Goal: Navigation & Orientation: Find specific page/section

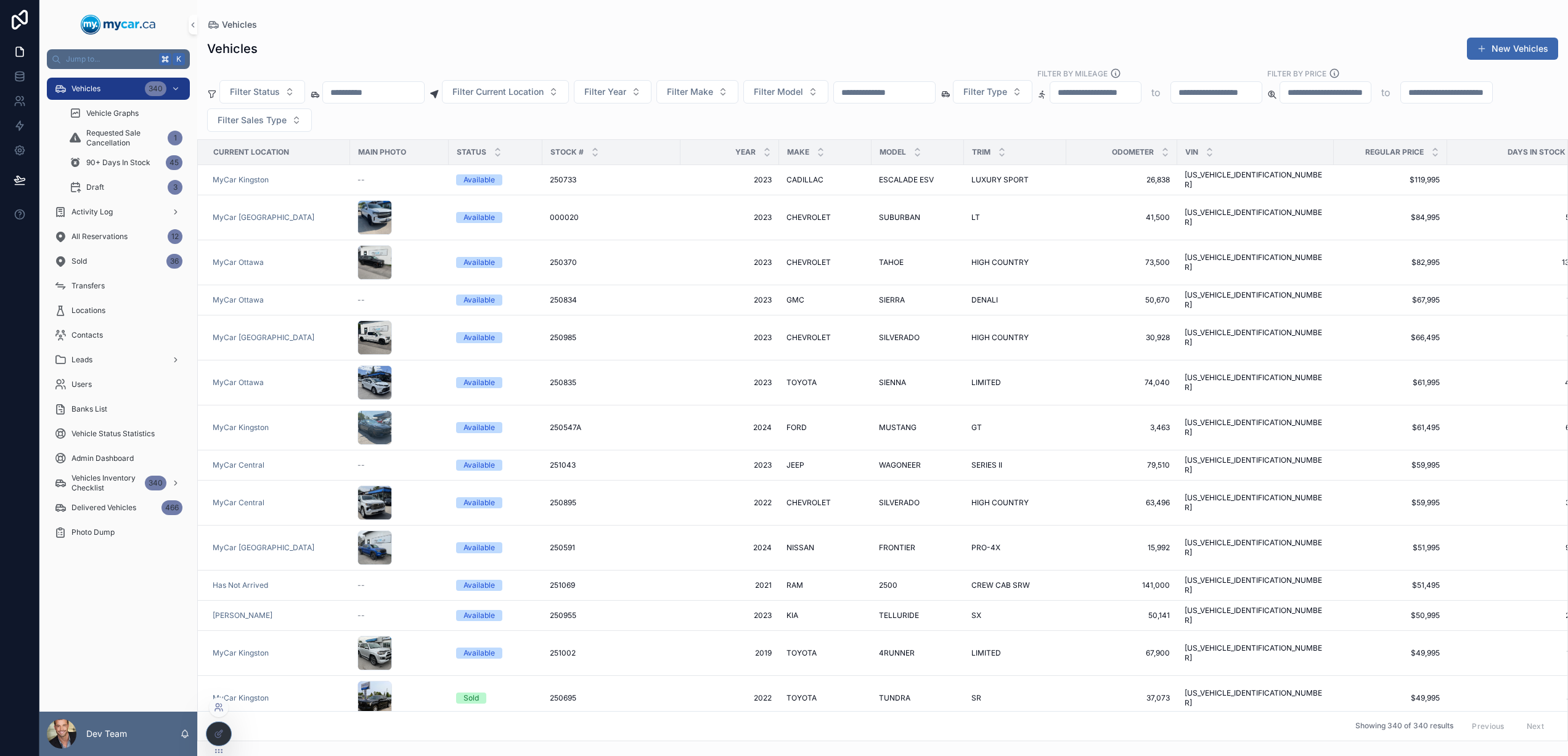
click at [222, 710] on icon at bounding box center [222, 710] width 1 height 3
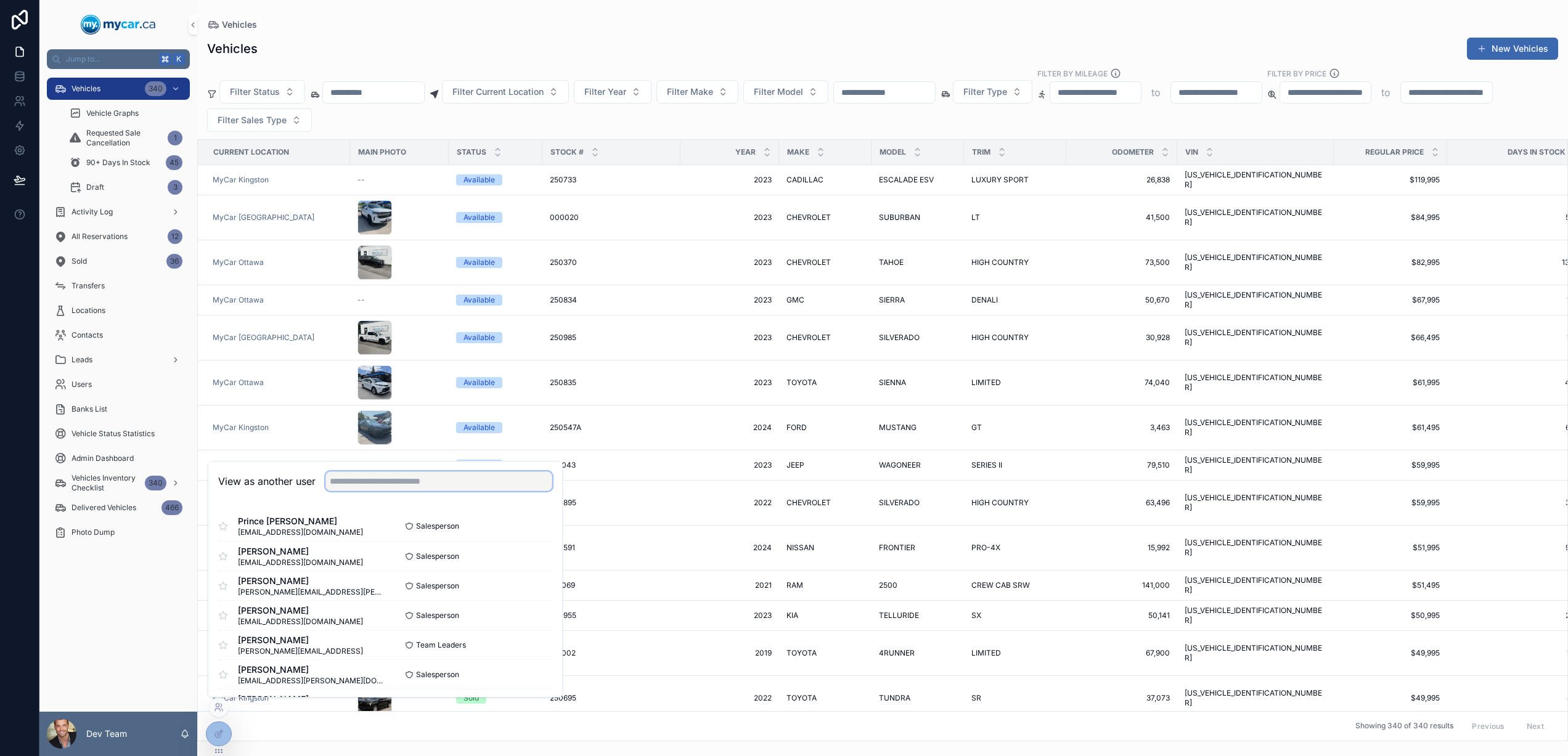
click at [357, 478] on input "text" at bounding box center [439, 480] width 227 height 20
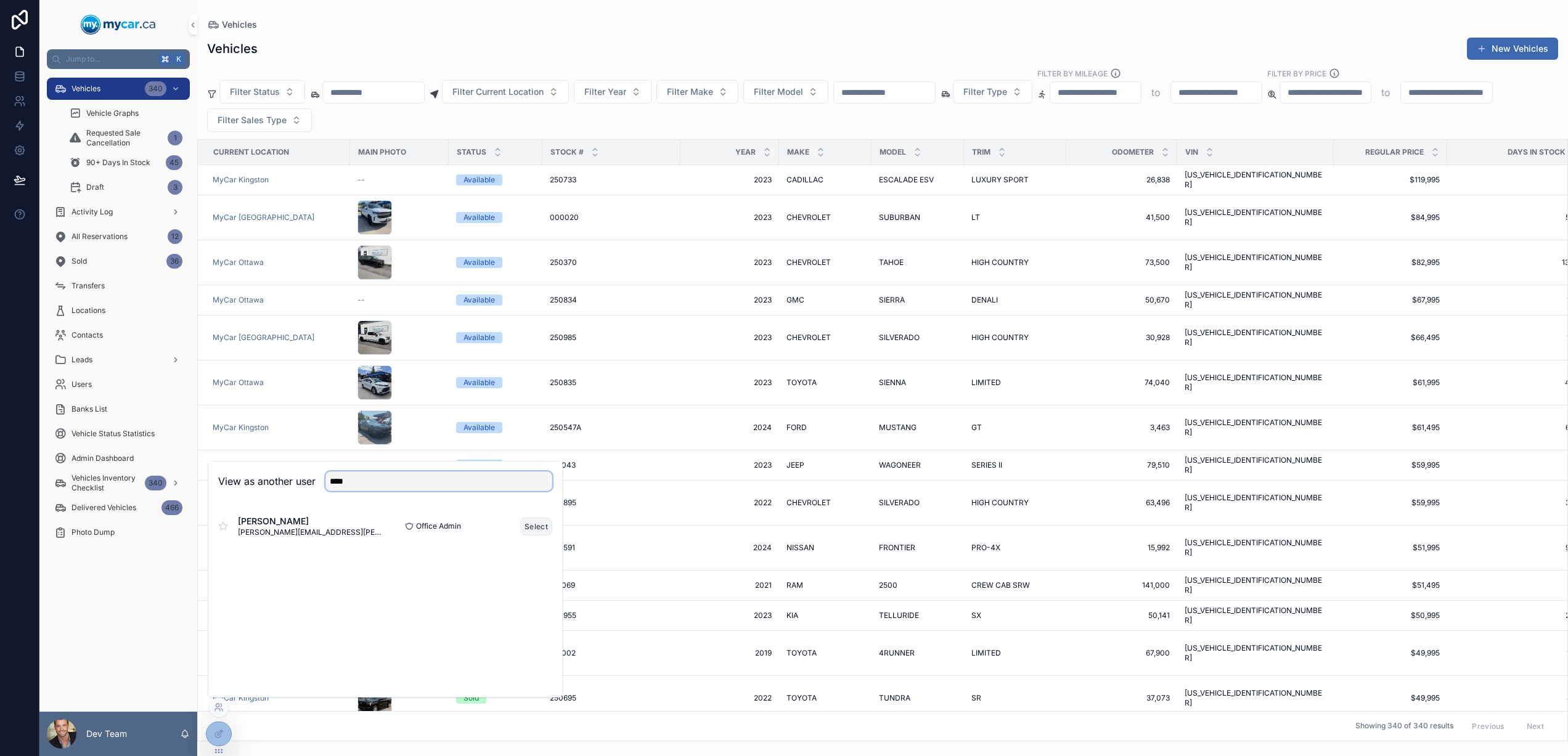
type input "****"
click at [539, 528] on button "Select" at bounding box center [537, 526] width 32 height 18
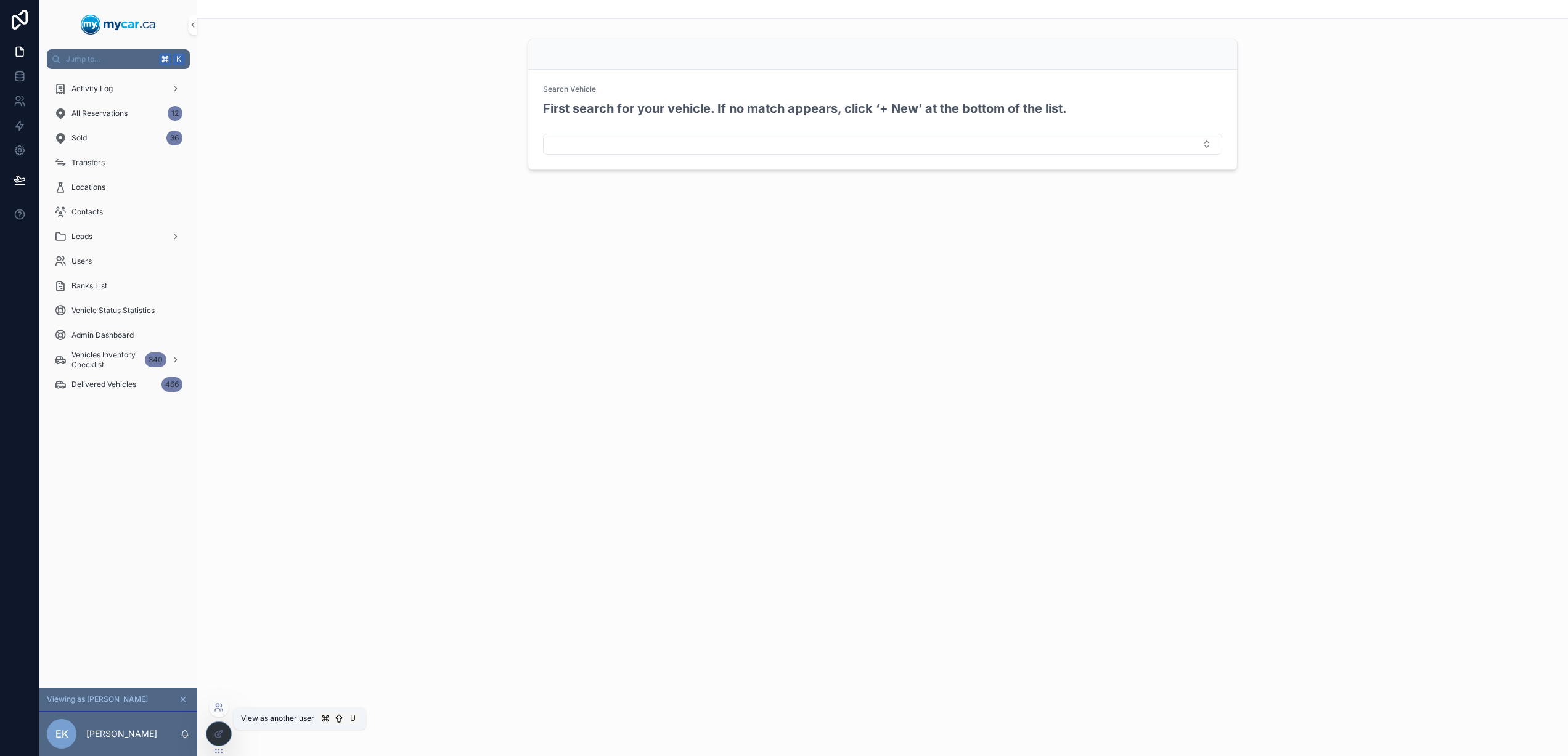
click at [218, 711] on icon at bounding box center [218, 707] width 10 height 10
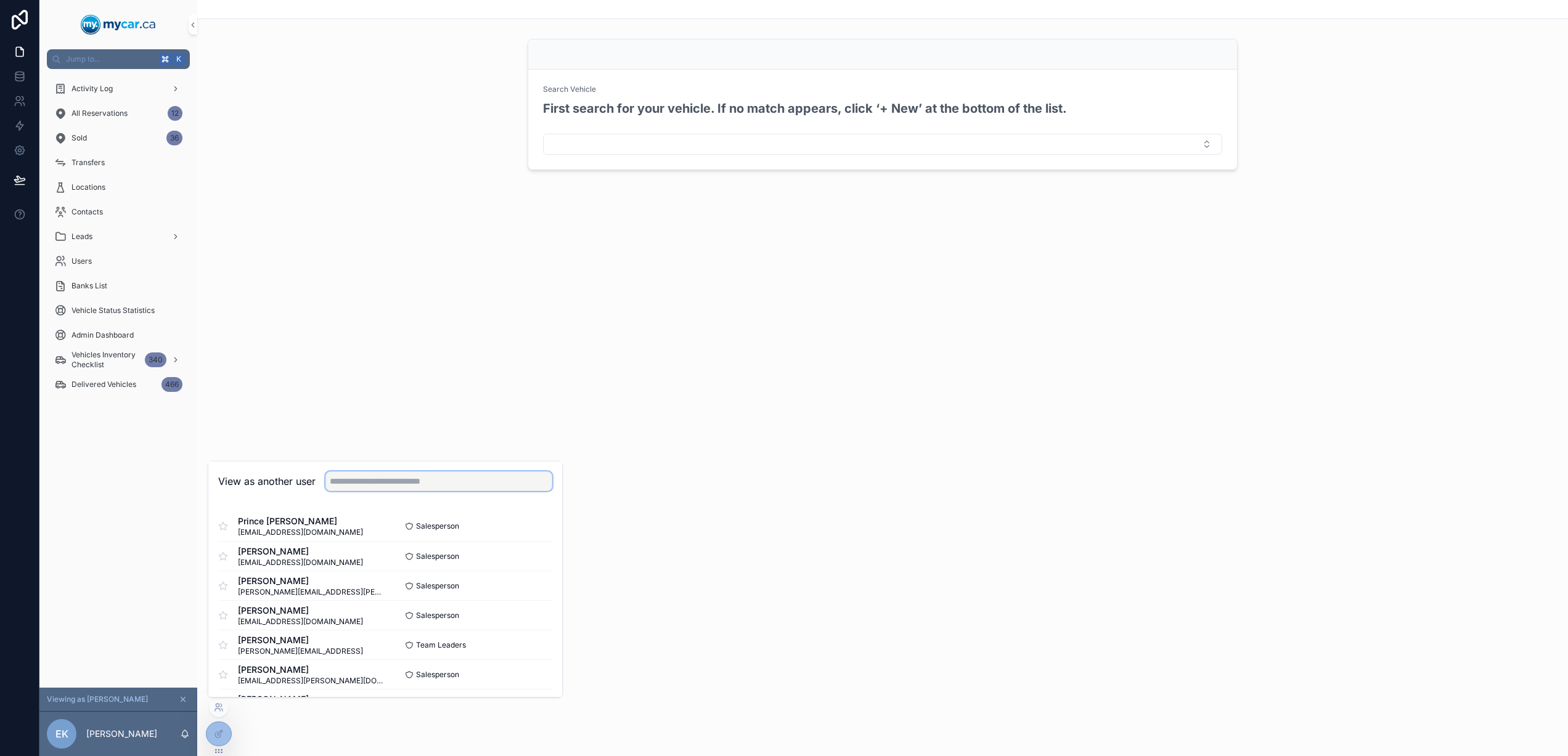
click at [422, 476] on input "text" at bounding box center [439, 480] width 227 height 20
click at [183, 700] on icon "scrollable content" at bounding box center [183, 699] width 9 height 9
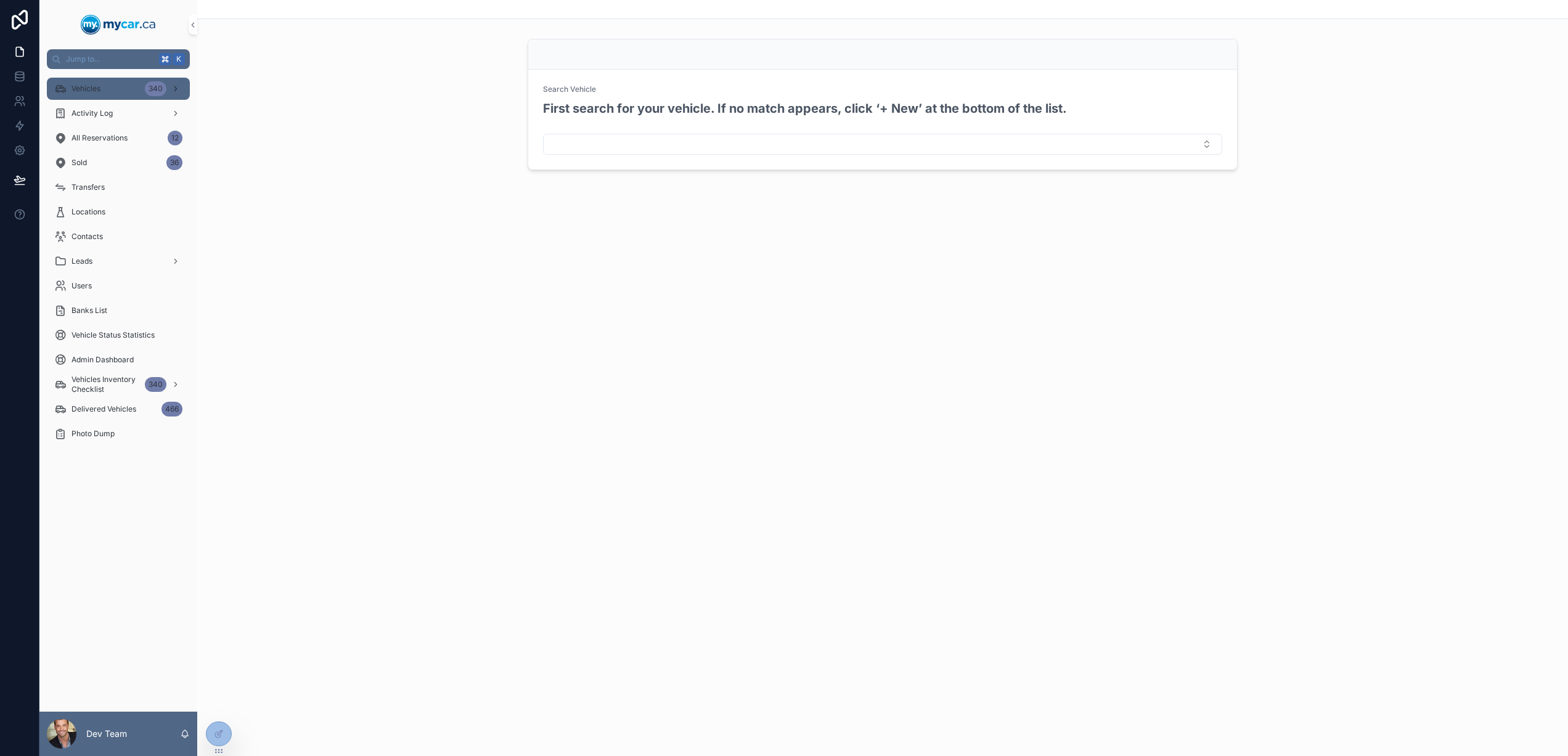
click at [130, 91] on div "Vehicles 340" at bounding box center [118, 88] width 128 height 20
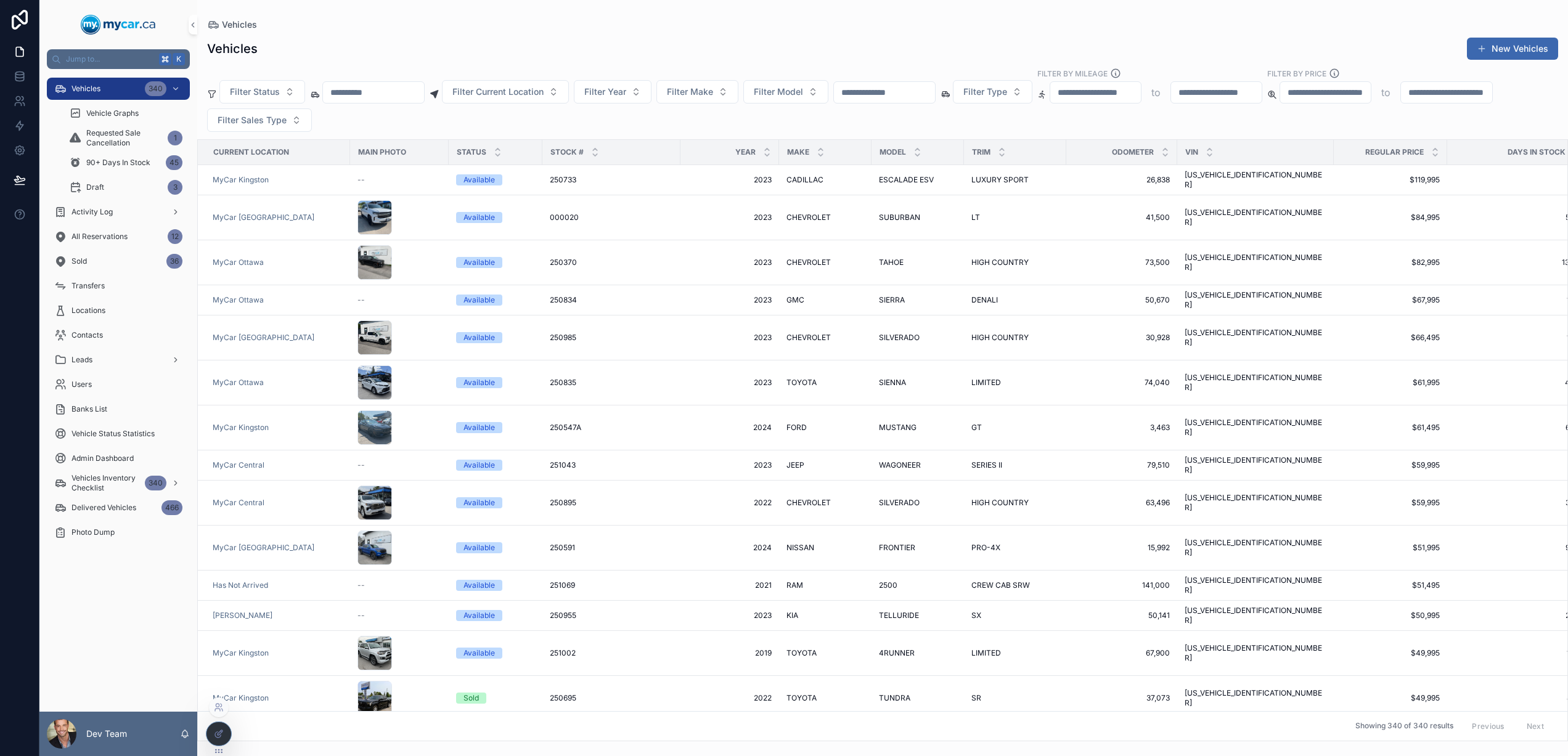
click at [220, 734] on icon at bounding box center [218, 733] width 10 height 10
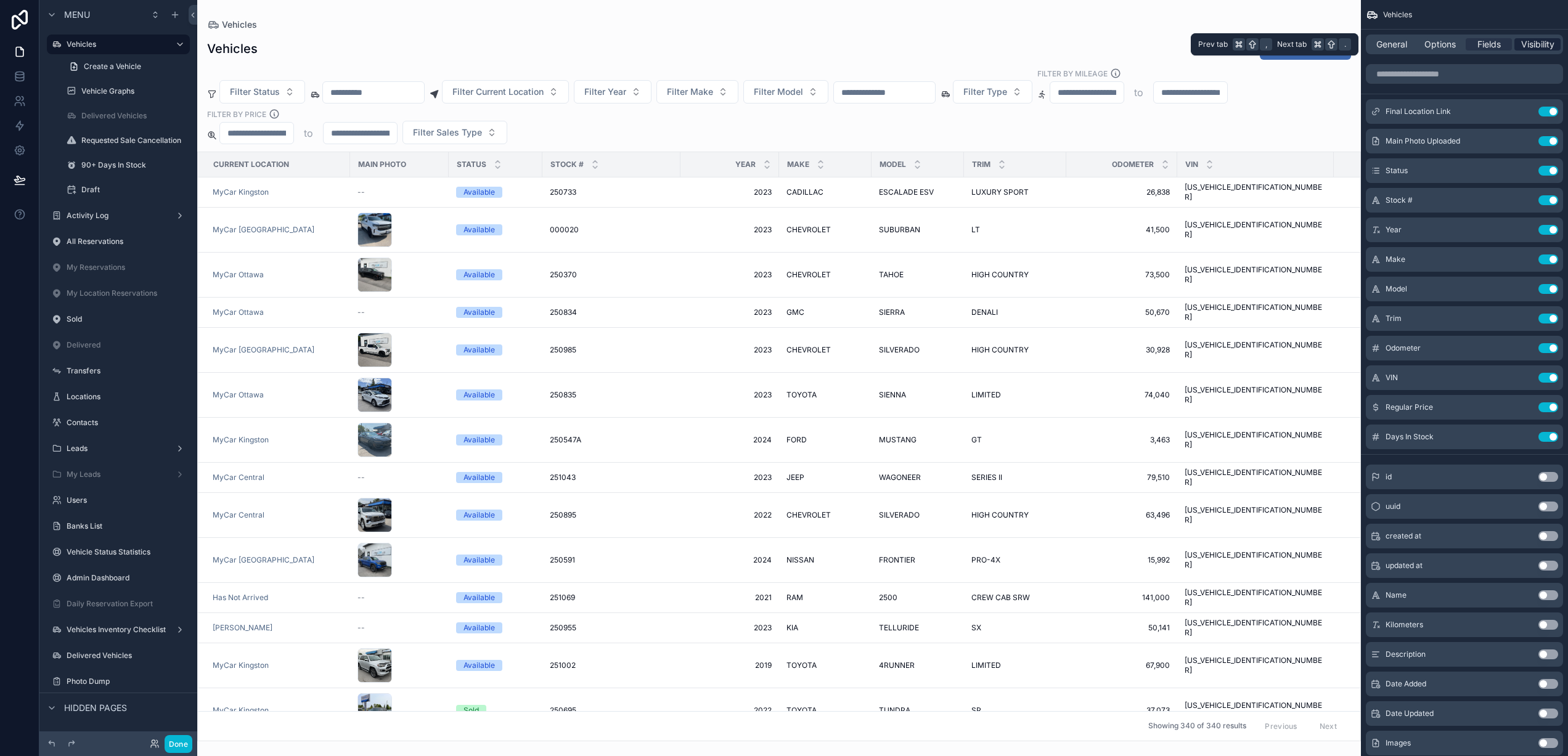
click at [1539, 42] on span "Visibility" at bounding box center [1537, 44] width 33 height 12
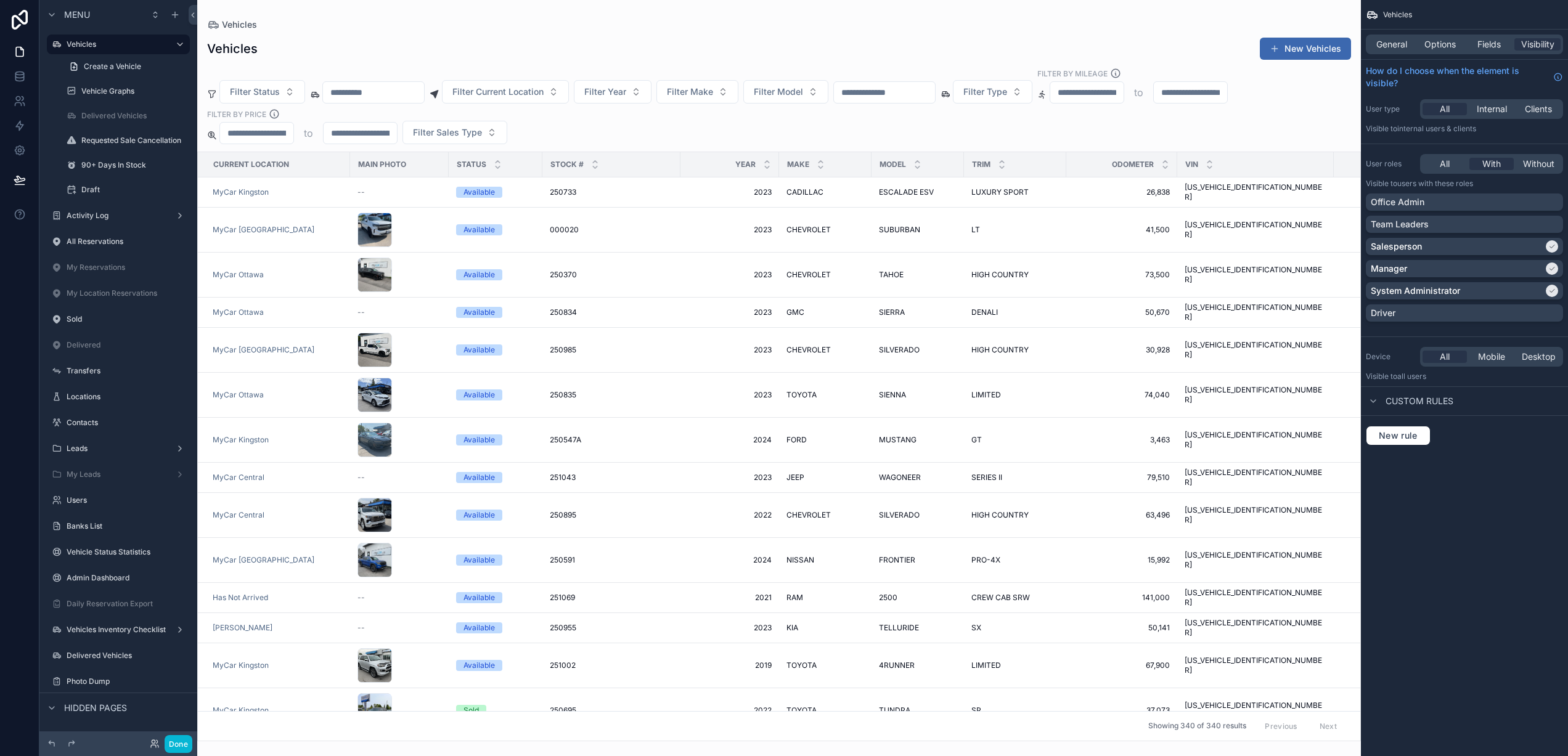
click at [1457, 499] on div "Vehicles General Options Fields Visibility How do I choose when the element is …" at bounding box center [1464, 378] width 207 height 756
click at [154, 750] on div "Done" at bounding box center [167, 744] width 49 height 18
click at [155, 746] on icon at bounding box center [153, 746] width 5 height 3
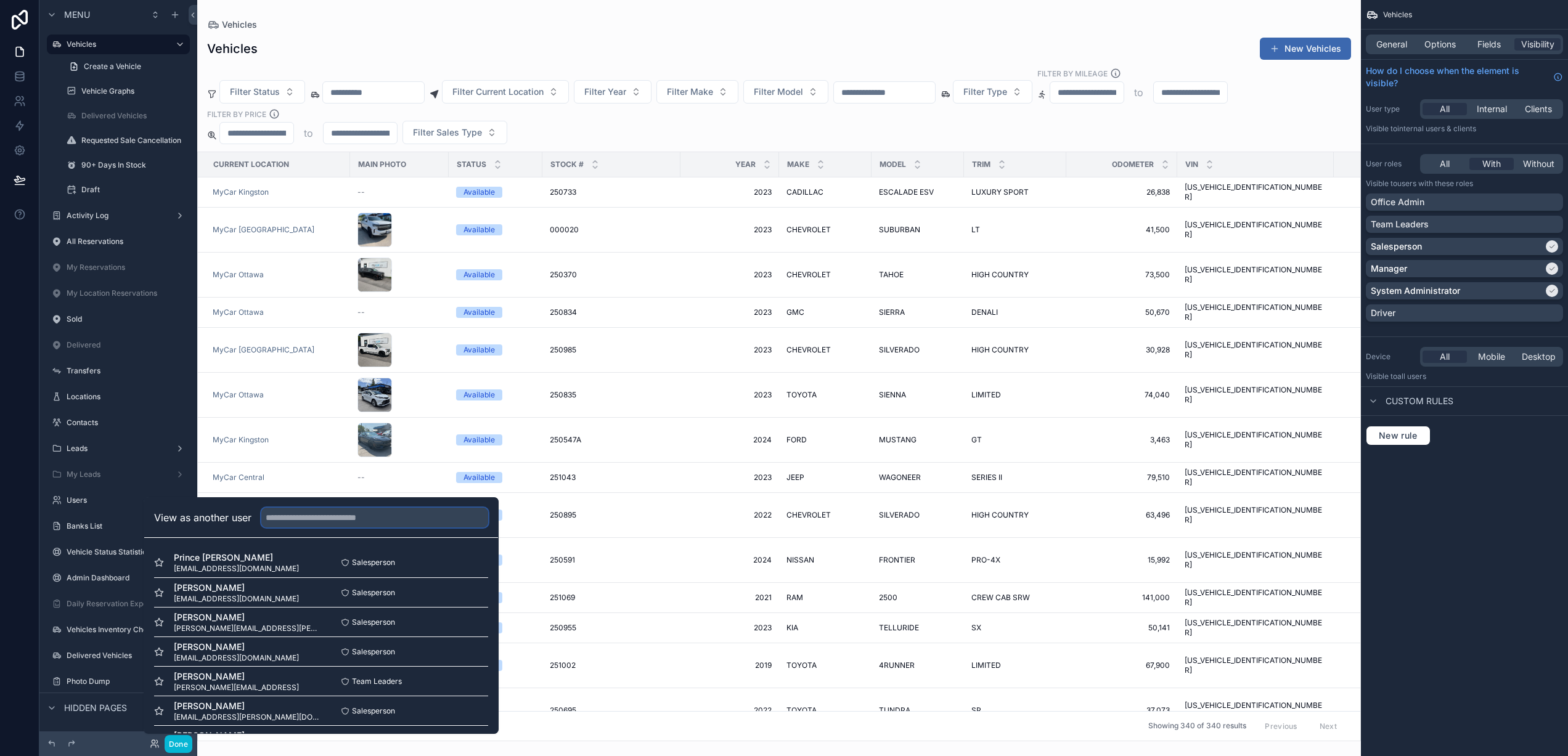
click at [401, 514] on input "text" at bounding box center [375, 517] width 227 height 20
type input "****"
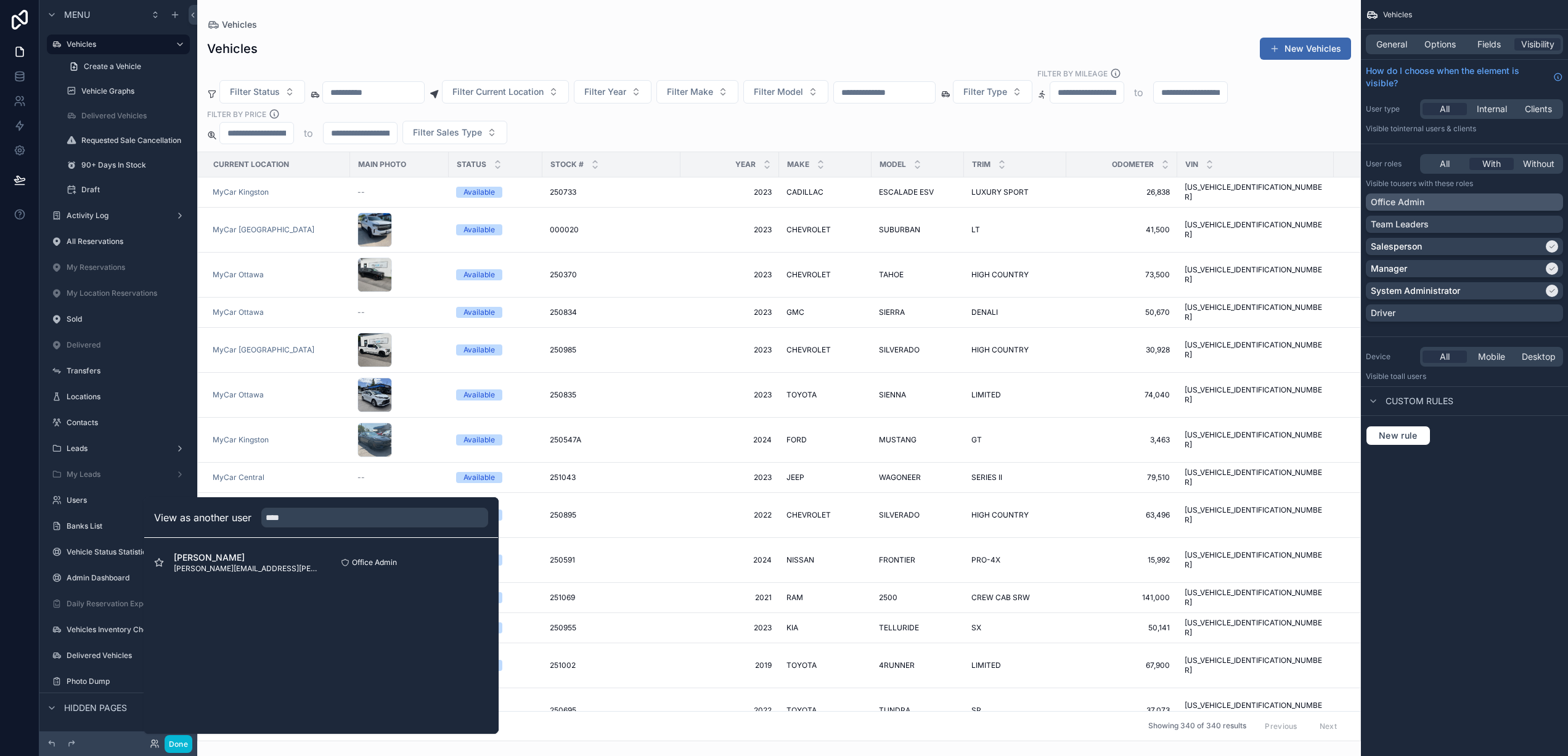
click at [1464, 194] on div "Office Admin" at bounding box center [1464, 202] width 198 height 18
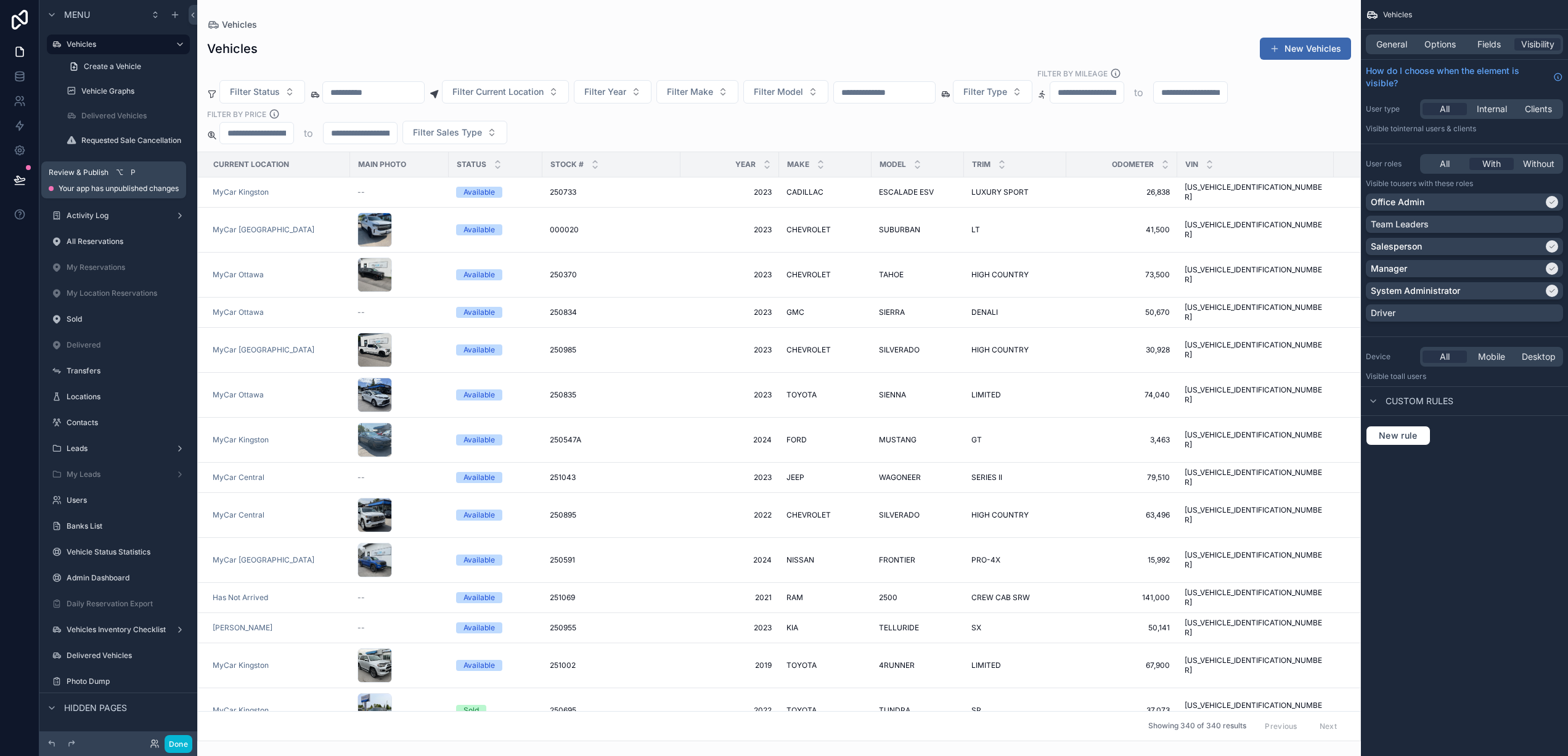
click at [26, 181] on button at bounding box center [20, 179] width 27 height 34
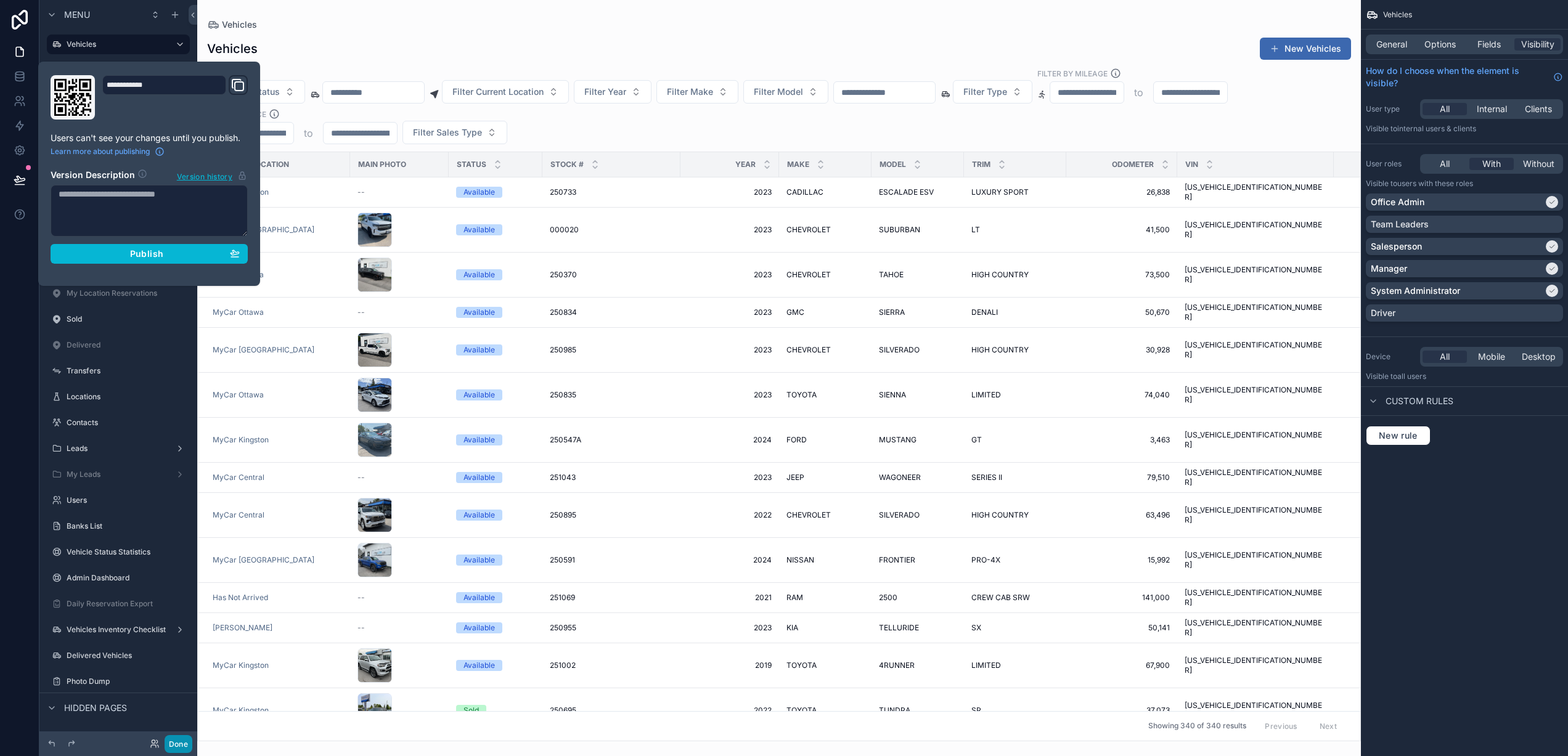
click at [176, 740] on button "Done" at bounding box center [178, 744] width 28 height 18
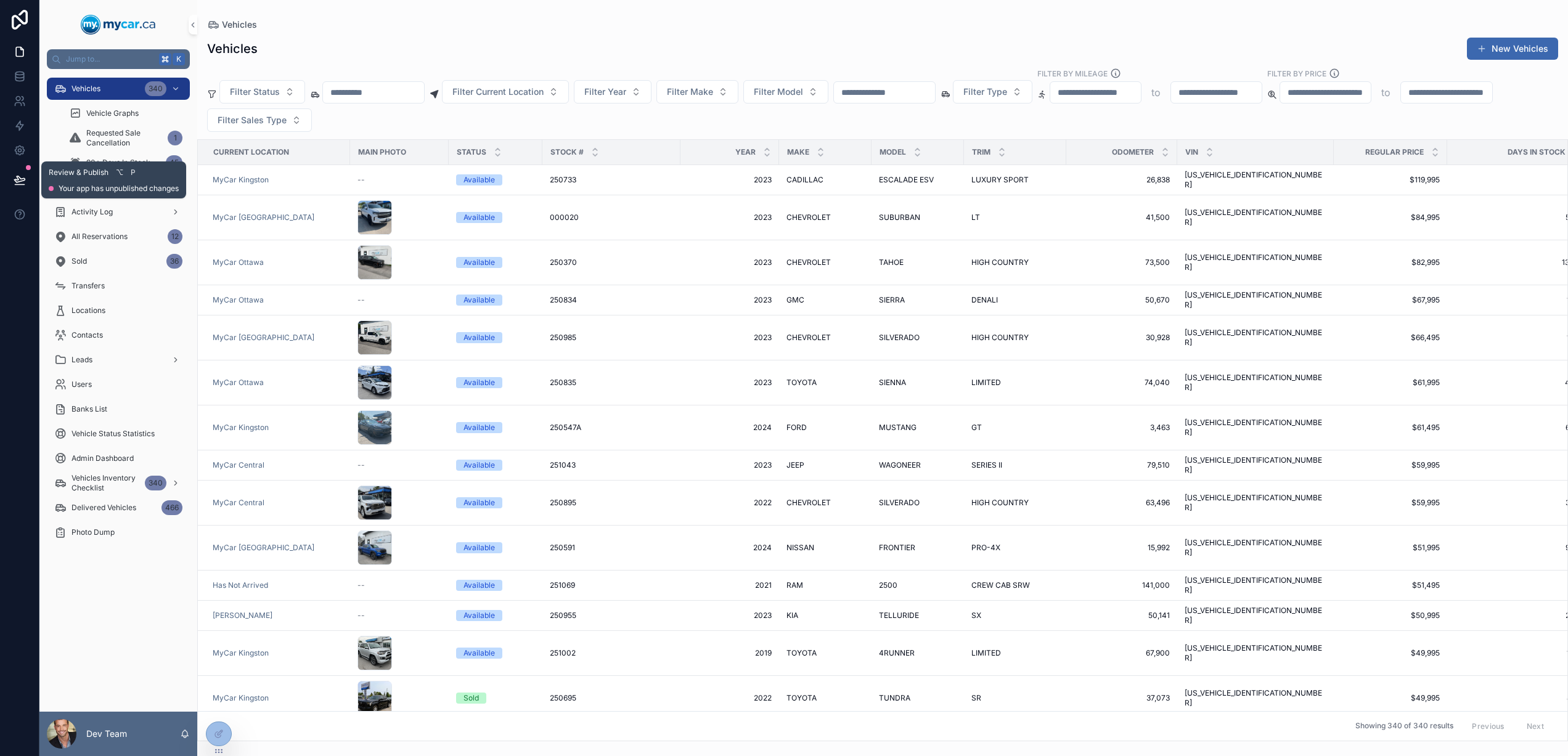
click at [17, 182] on icon at bounding box center [20, 179] width 11 height 6
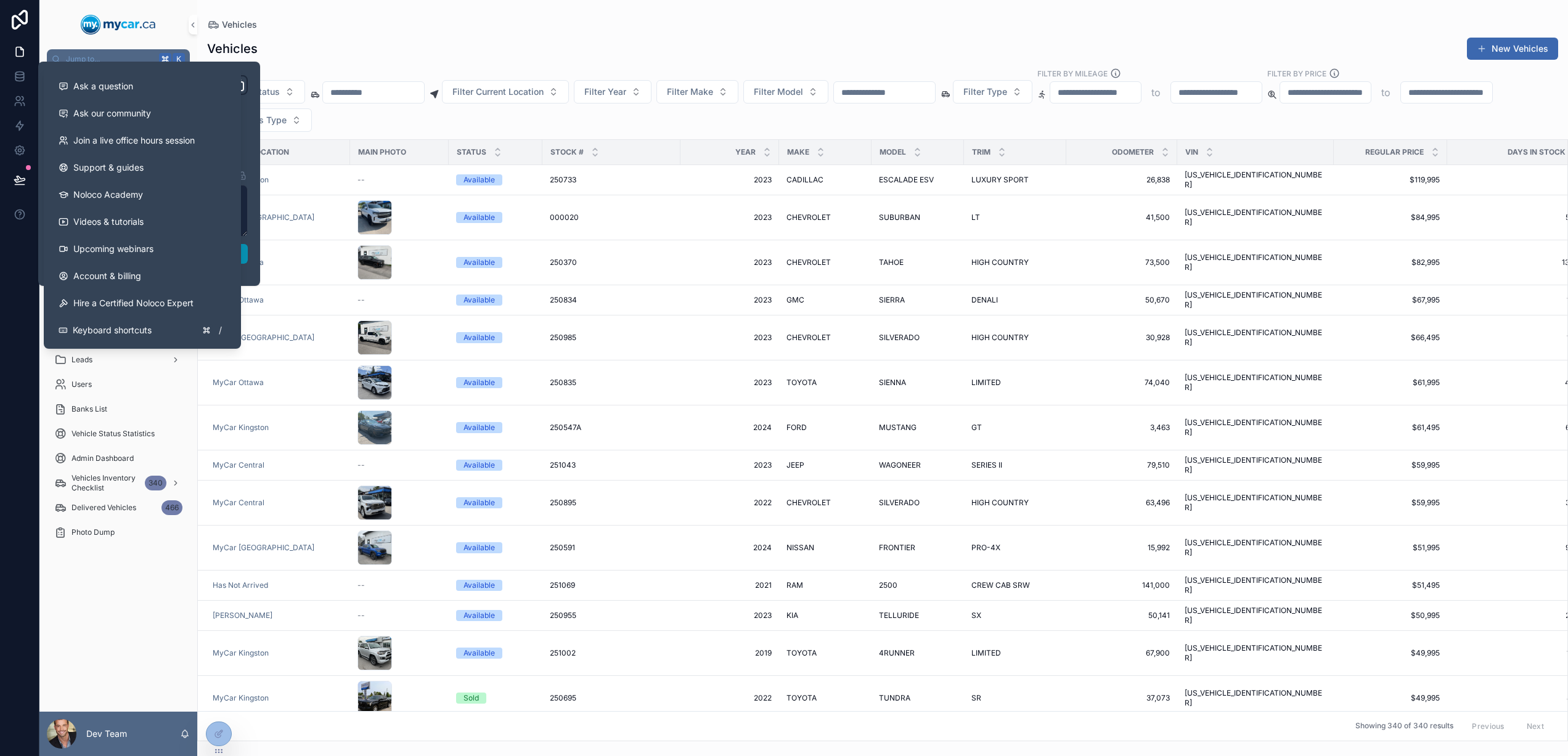
click at [246, 253] on button "Publish" at bounding box center [149, 253] width 198 height 20
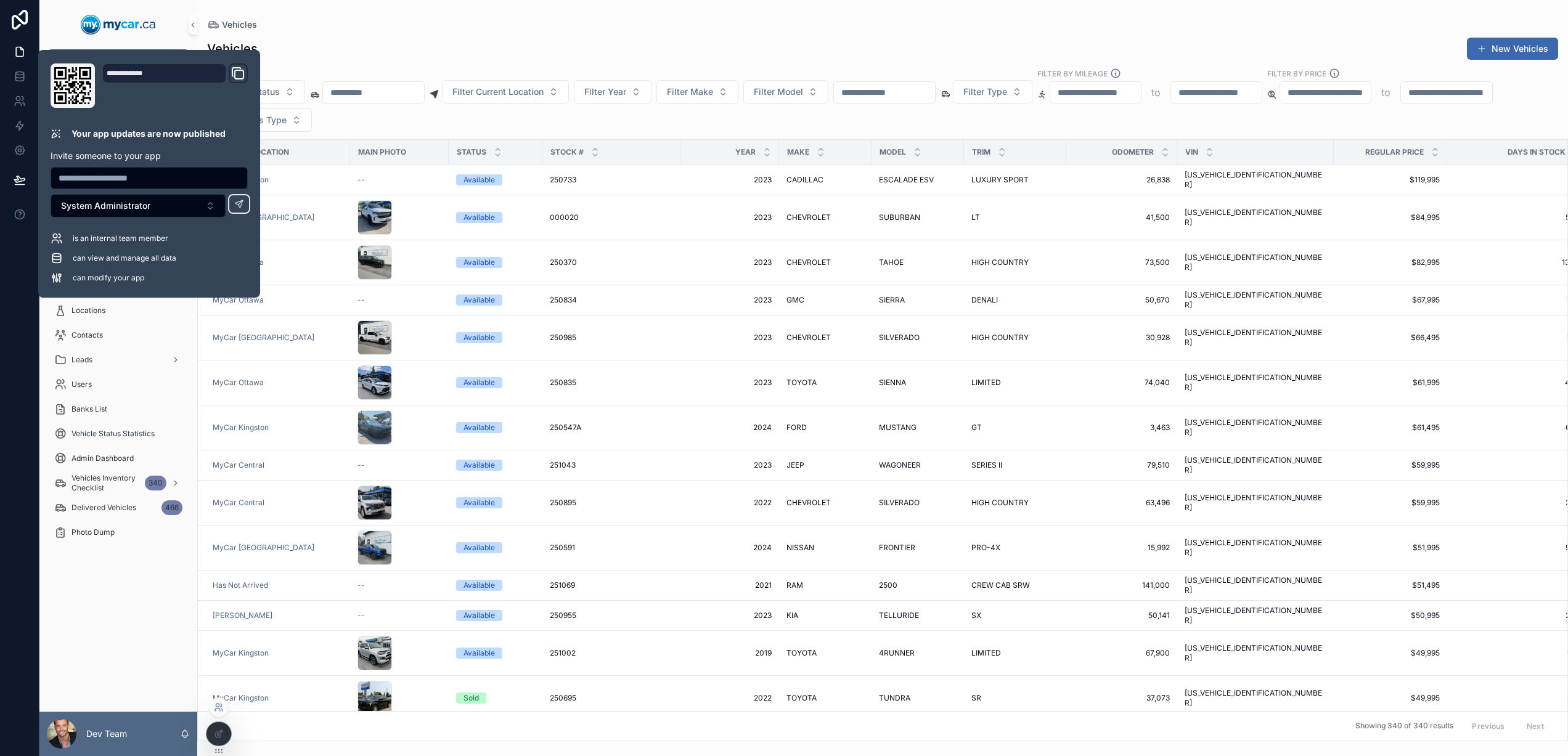
click at [216, 710] on icon at bounding box center [218, 707] width 10 height 10
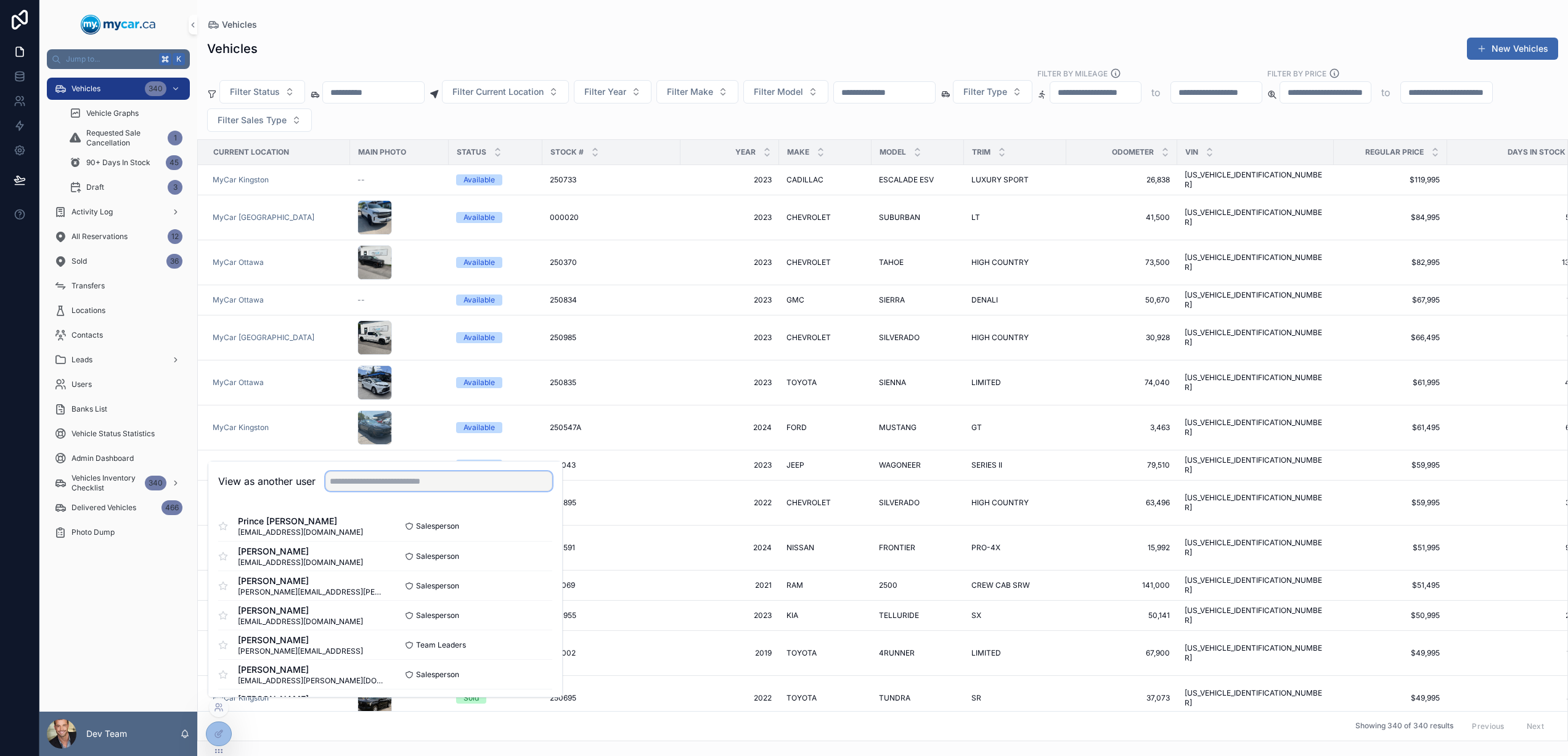
click at [358, 487] on input "text" at bounding box center [439, 480] width 227 height 20
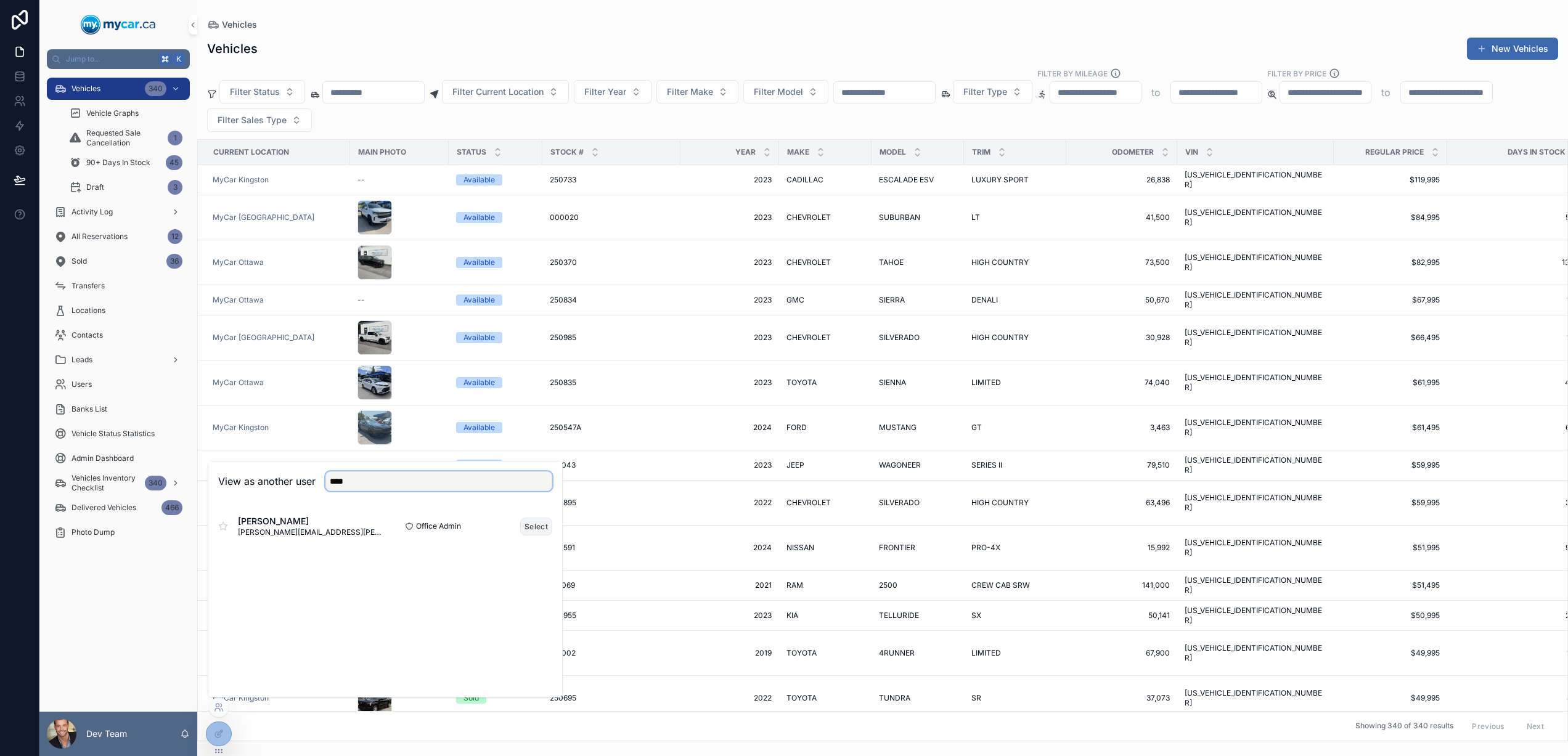
type input "****"
click at [522, 527] on button "Select" at bounding box center [537, 526] width 32 height 18
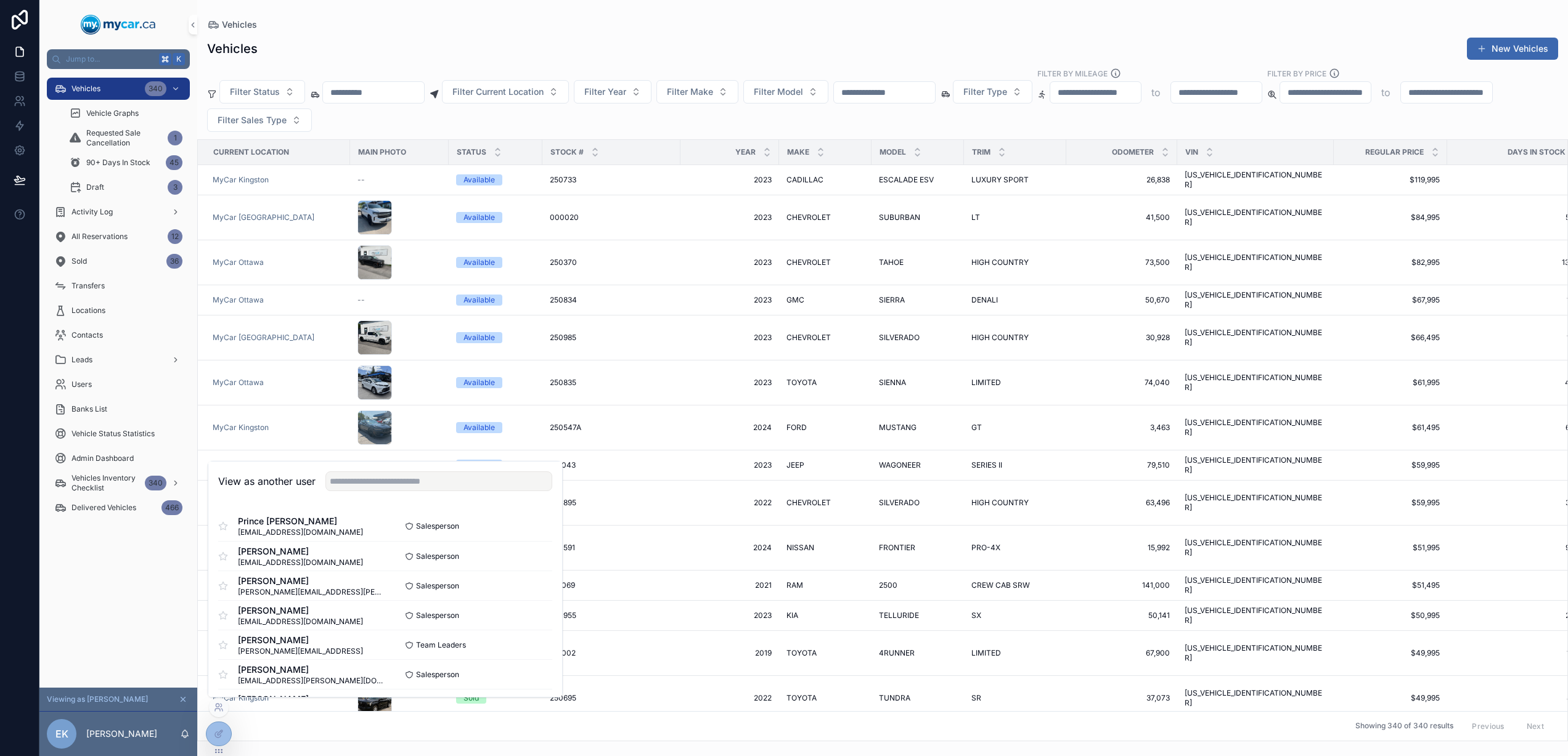
click at [93, 608] on div "Vehicles 340 Vehicle Graphs Requested Sale Cancellation 1 90+ Days In Stock 45 …" at bounding box center [119, 378] width 158 height 619
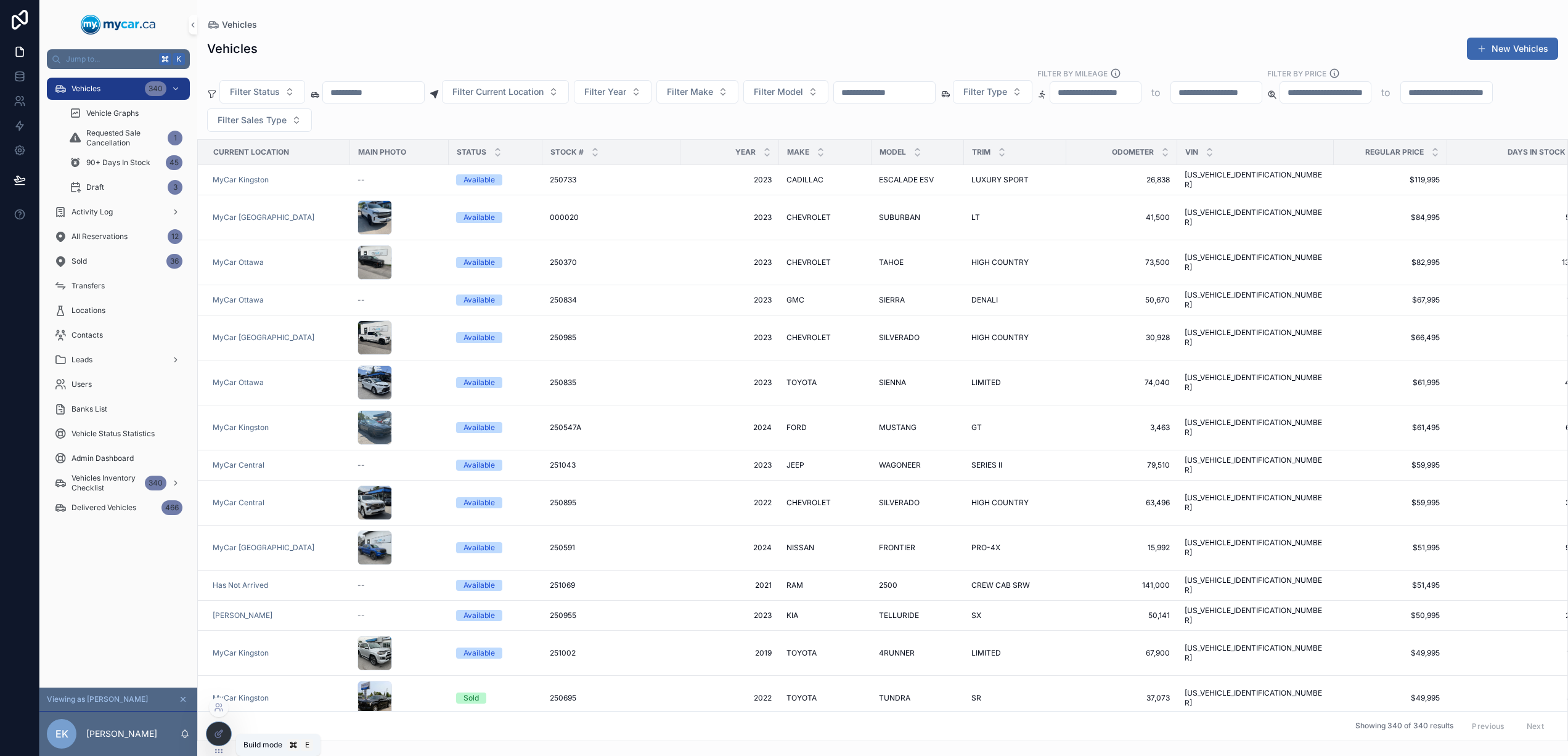
click at [219, 734] on icon at bounding box center [220, 732] width 5 height 5
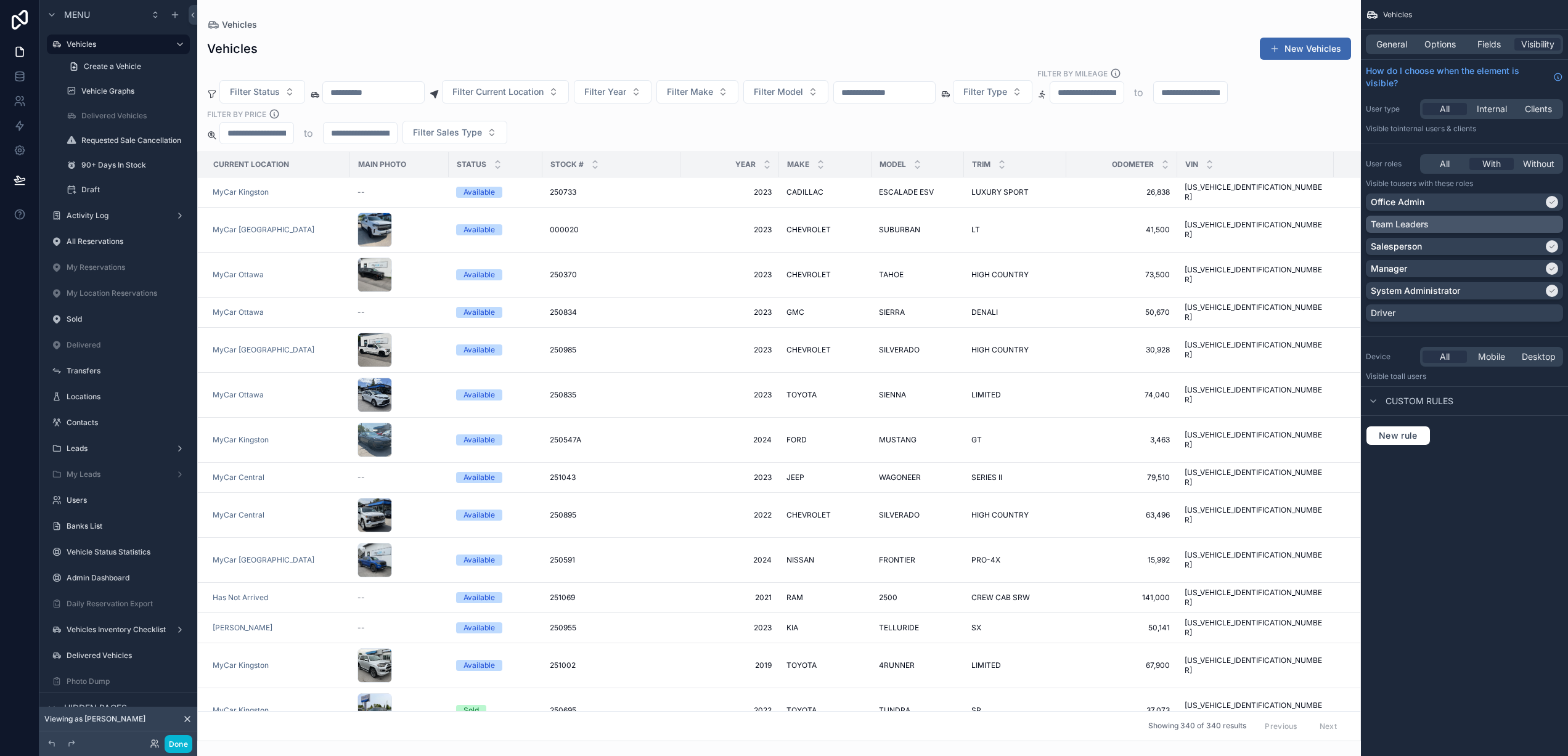
click at [1468, 221] on div "Team Leaders" at bounding box center [1464, 224] width 187 height 12
click at [1442, 162] on span "All" at bounding box center [1445, 164] width 10 height 12
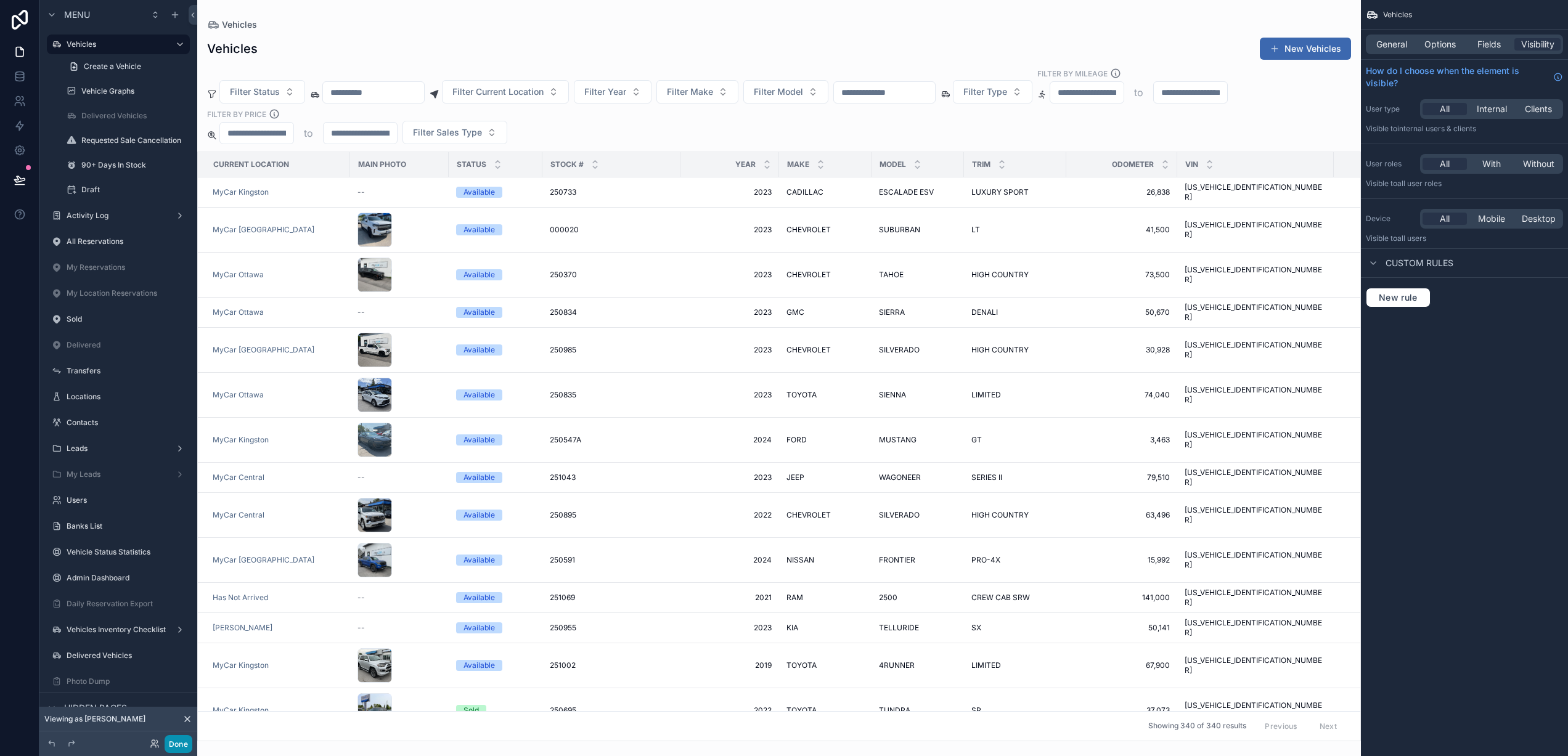
click at [183, 747] on button "Done" at bounding box center [178, 744] width 28 height 18
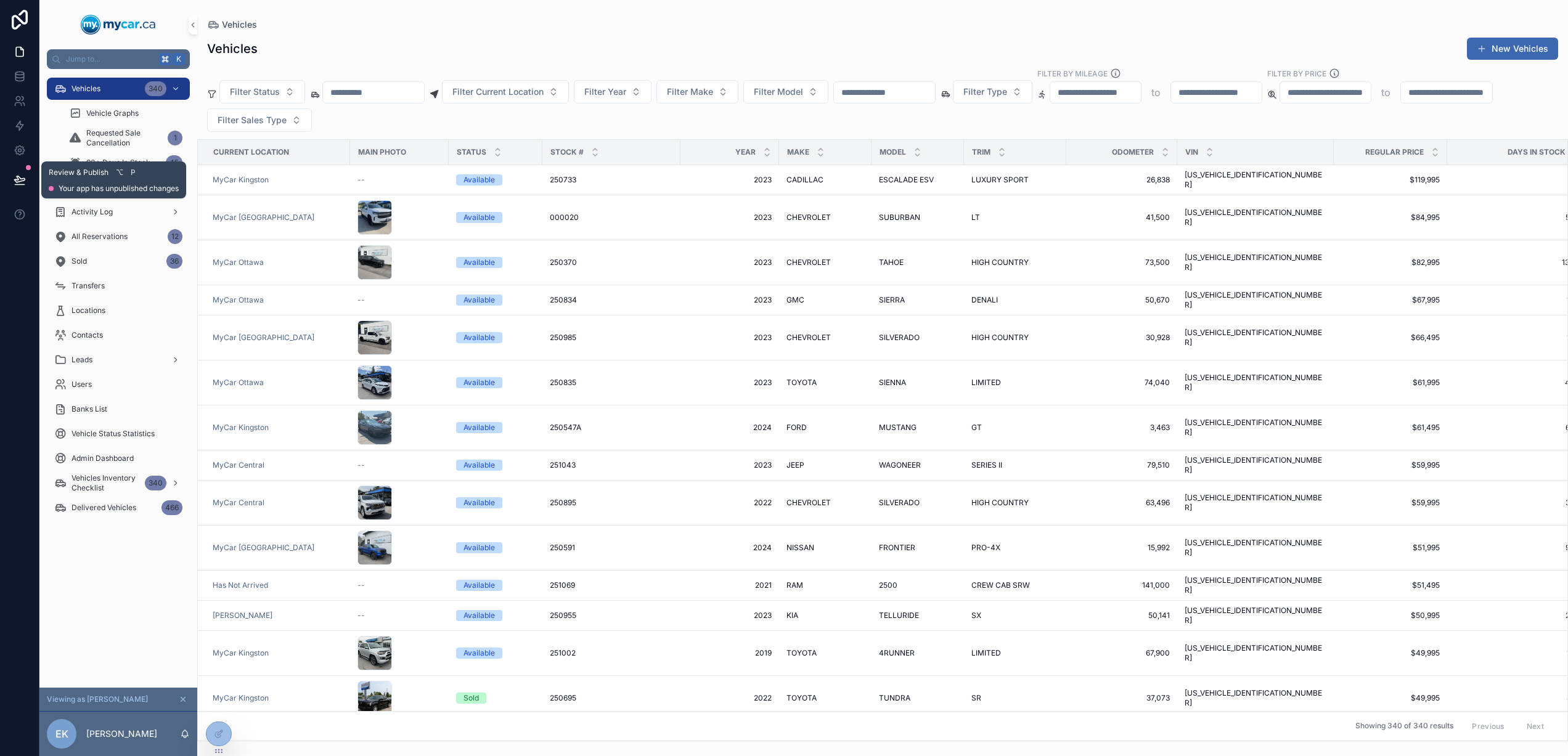
click at [18, 179] on icon at bounding box center [20, 179] width 11 height 6
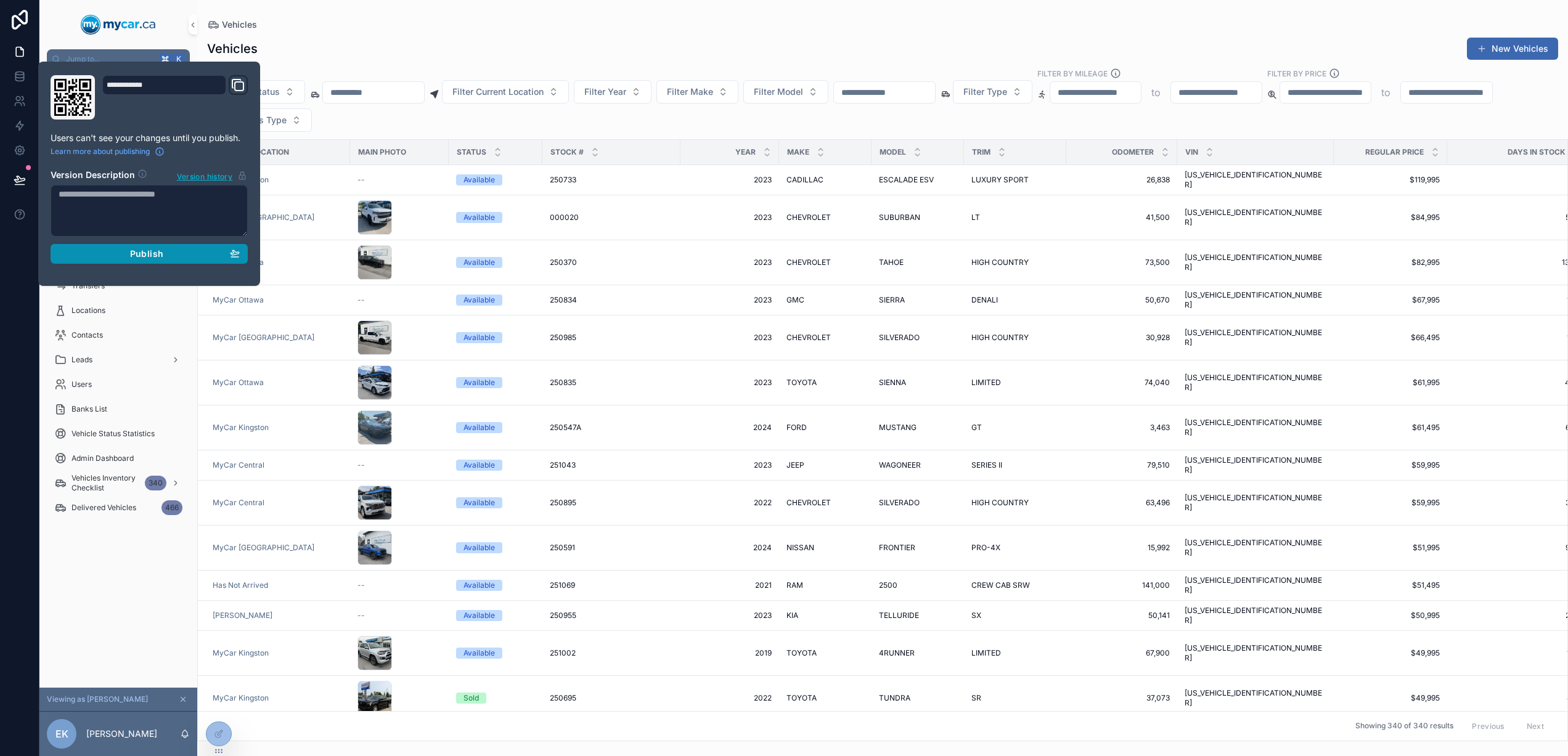
click at [154, 258] on span "Publish" at bounding box center [146, 253] width 33 height 11
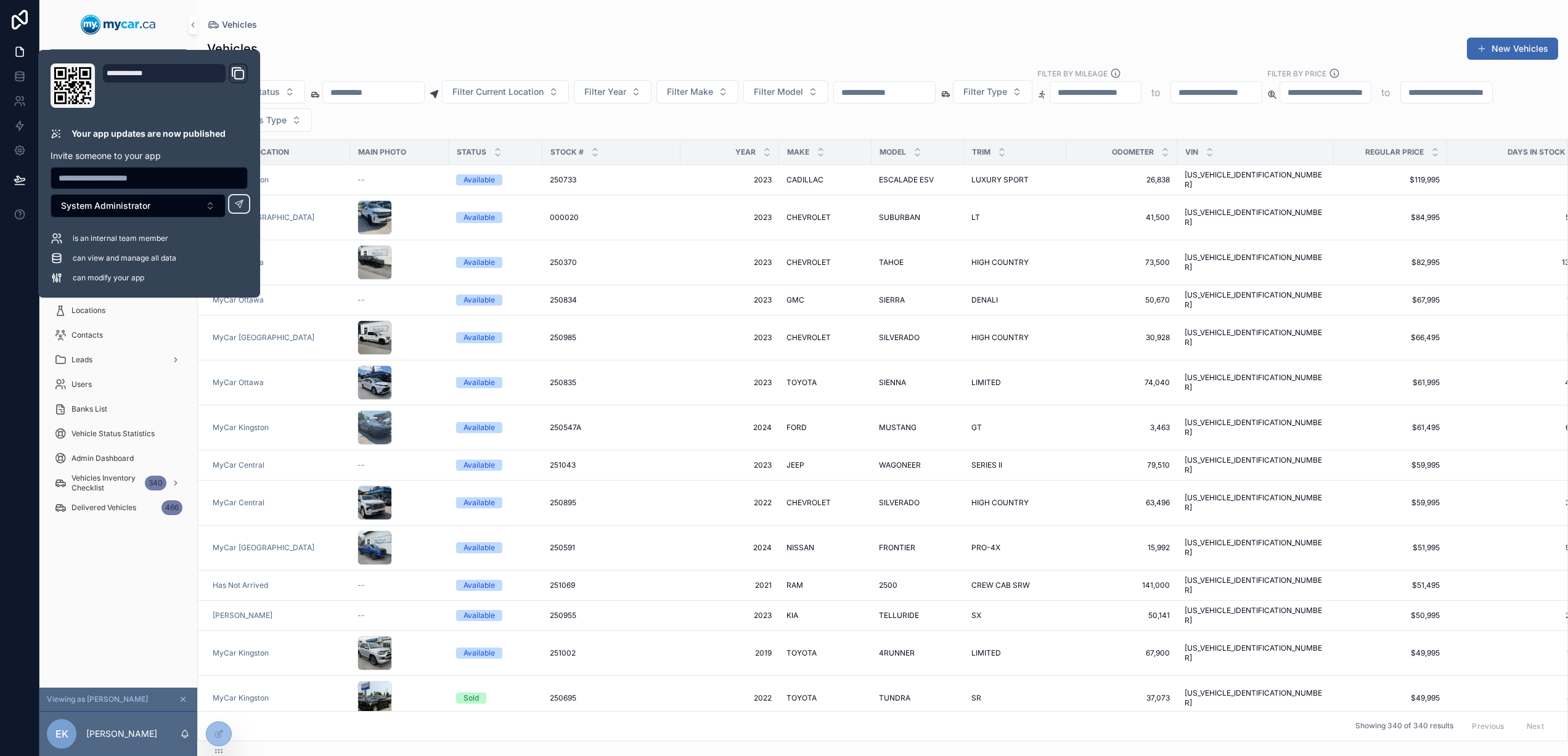
click at [370, 46] on div "Vehicles New Vehicles" at bounding box center [882, 49] width 1351 height 24
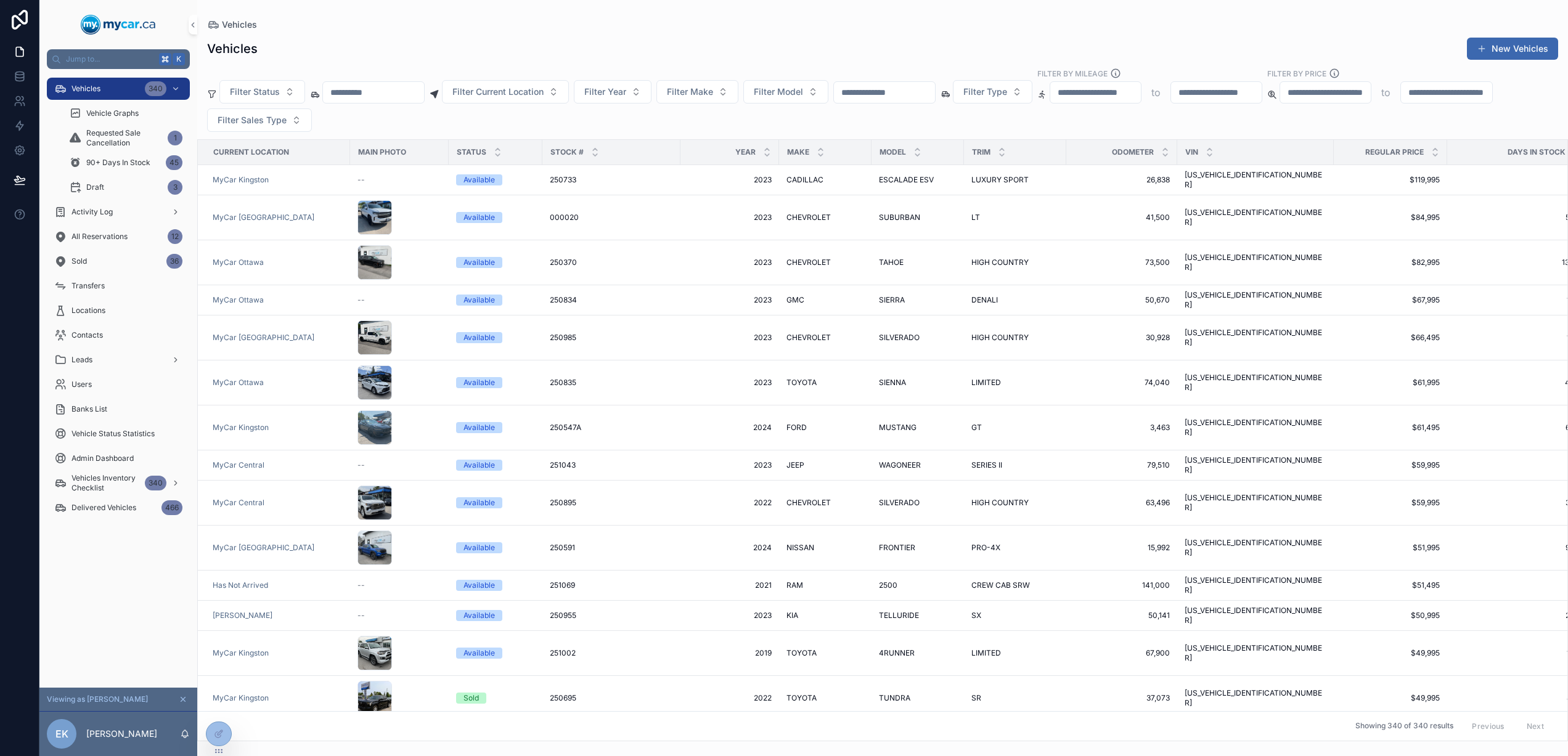
click at [160, 658] on div "Vehicles 340 Vehicle Graphs Requested Sale Cancellation 1 90+ Days In Stock 45 …" at bounding box center [119, 378] width 158 height 619
click at [219, 710] on icon at bounding box center [218, 707] width 10 height 10
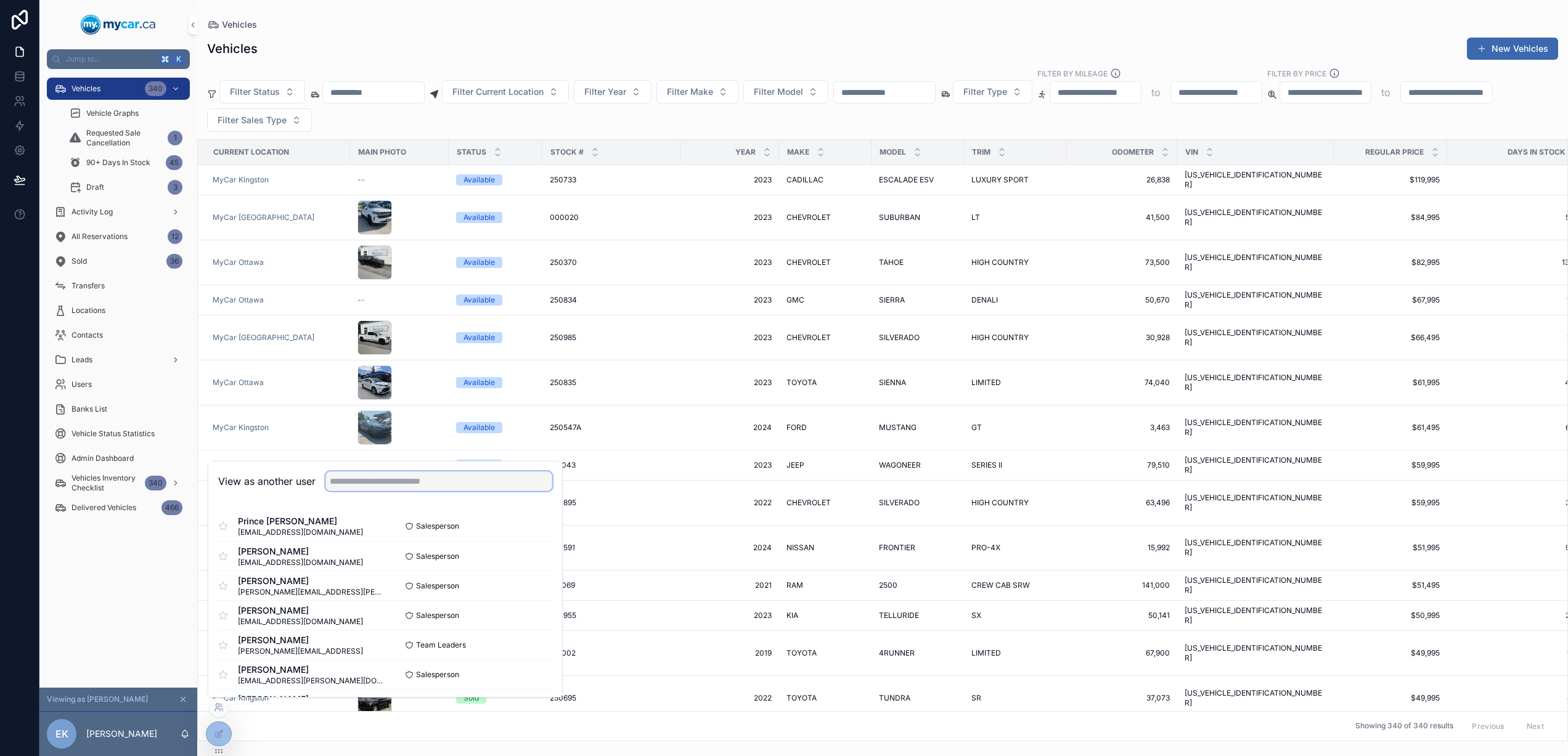
click at [377, 483] on input "text" at bounding box center [439, 480] width 227 height 20
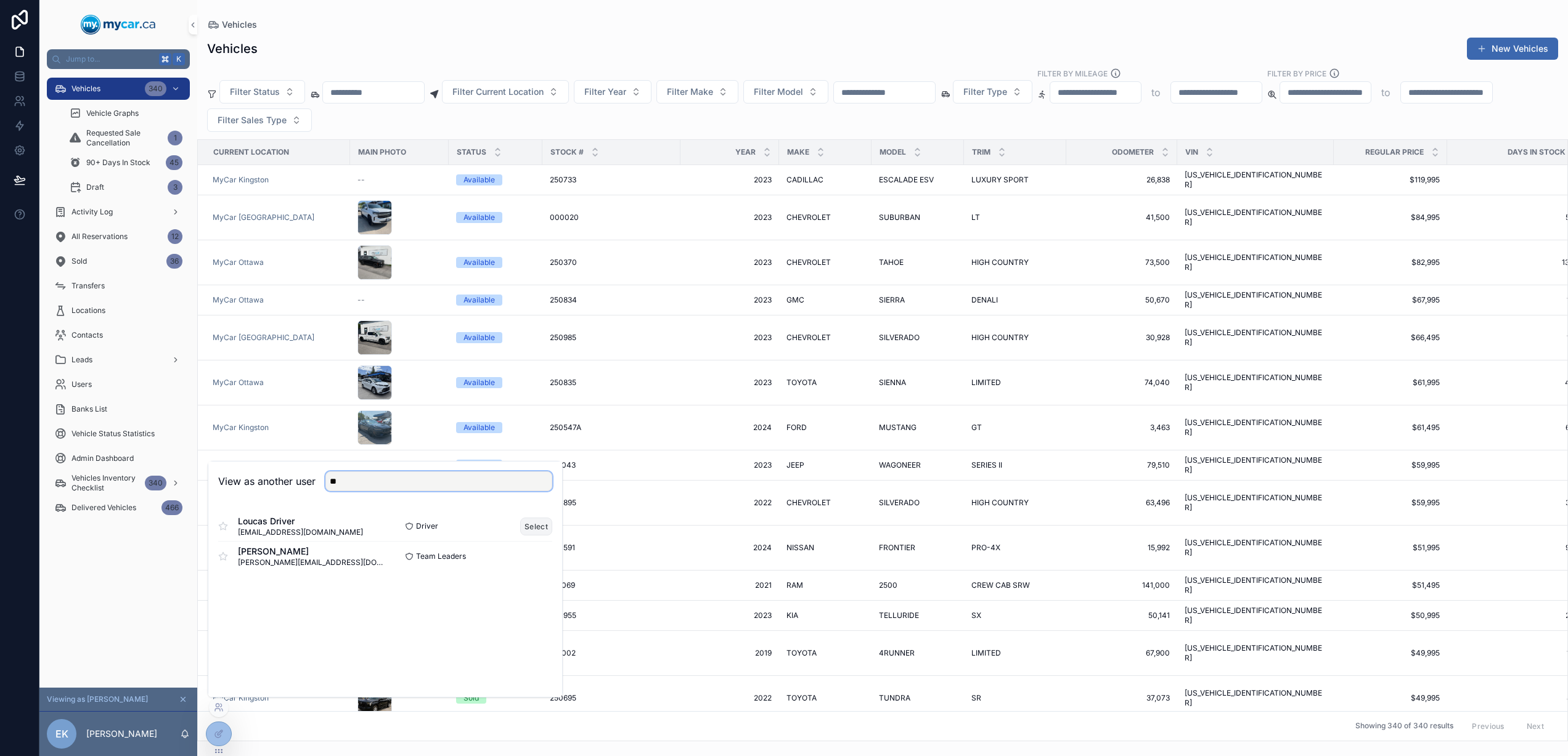
type input "**"
click at [529, 524] on button "Select" at bounding box center [537, 526] width 32 height 18
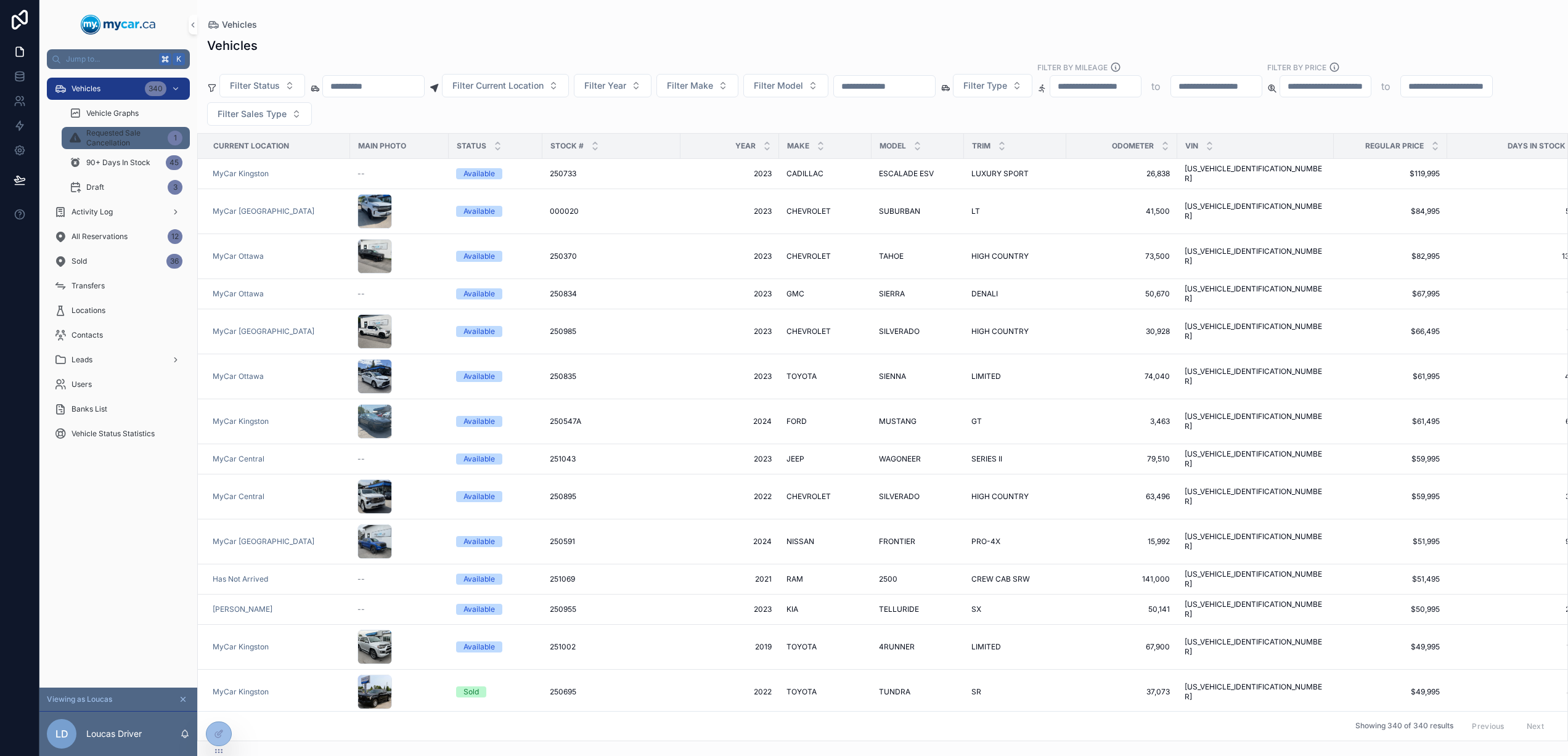
click at [135, 127] on link "Requested Sale Cancellation 1" at bounding box center [125, 137] width 128 height 22
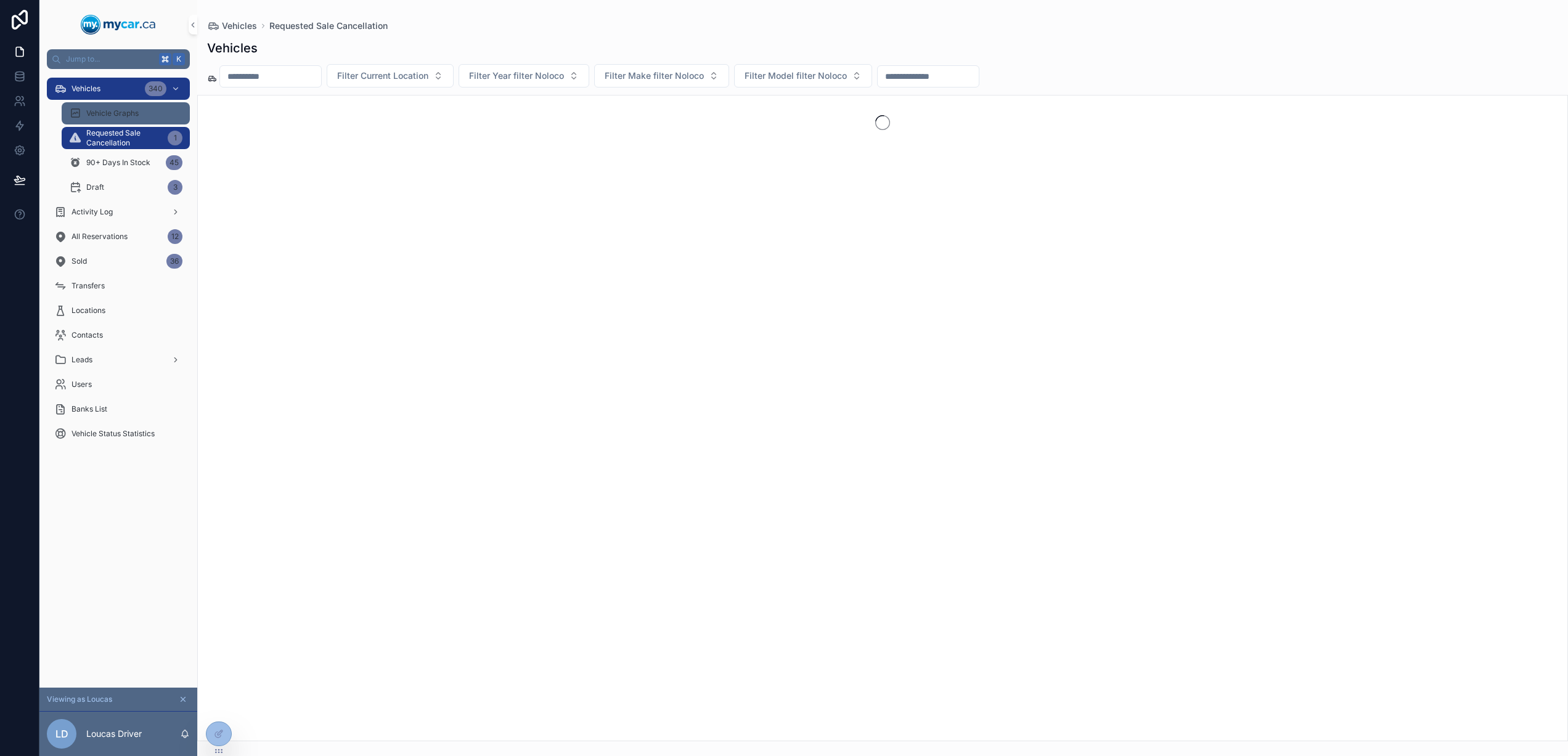
click at [133, 115] on span "Vehicle Graphs" at bounding box center [113, 113] width 53 height 10
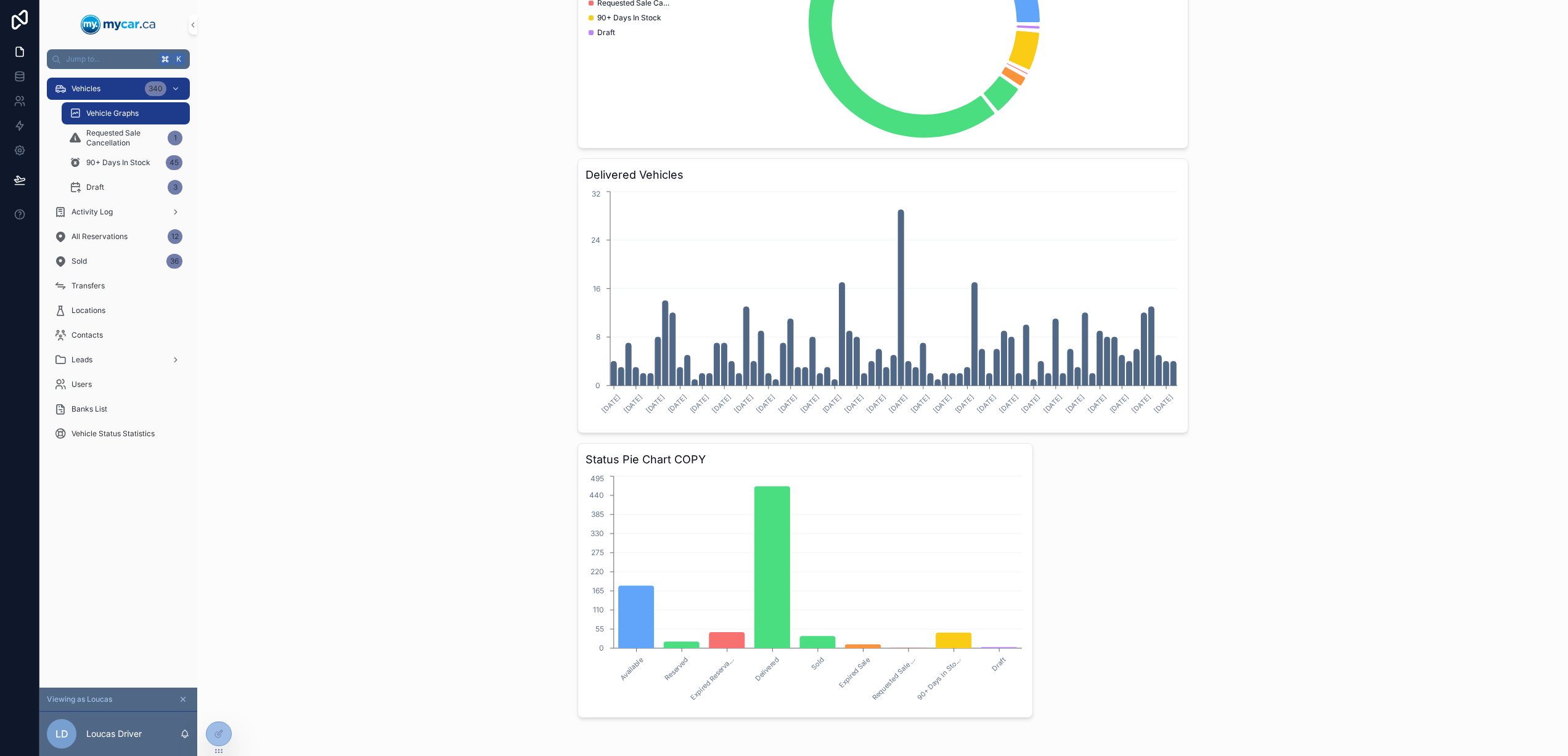
scroll to position [251, 0]
click at [94, 134] on span "Requested Sale Cancellation" at bounding box center [124, 137] width 76 height 20
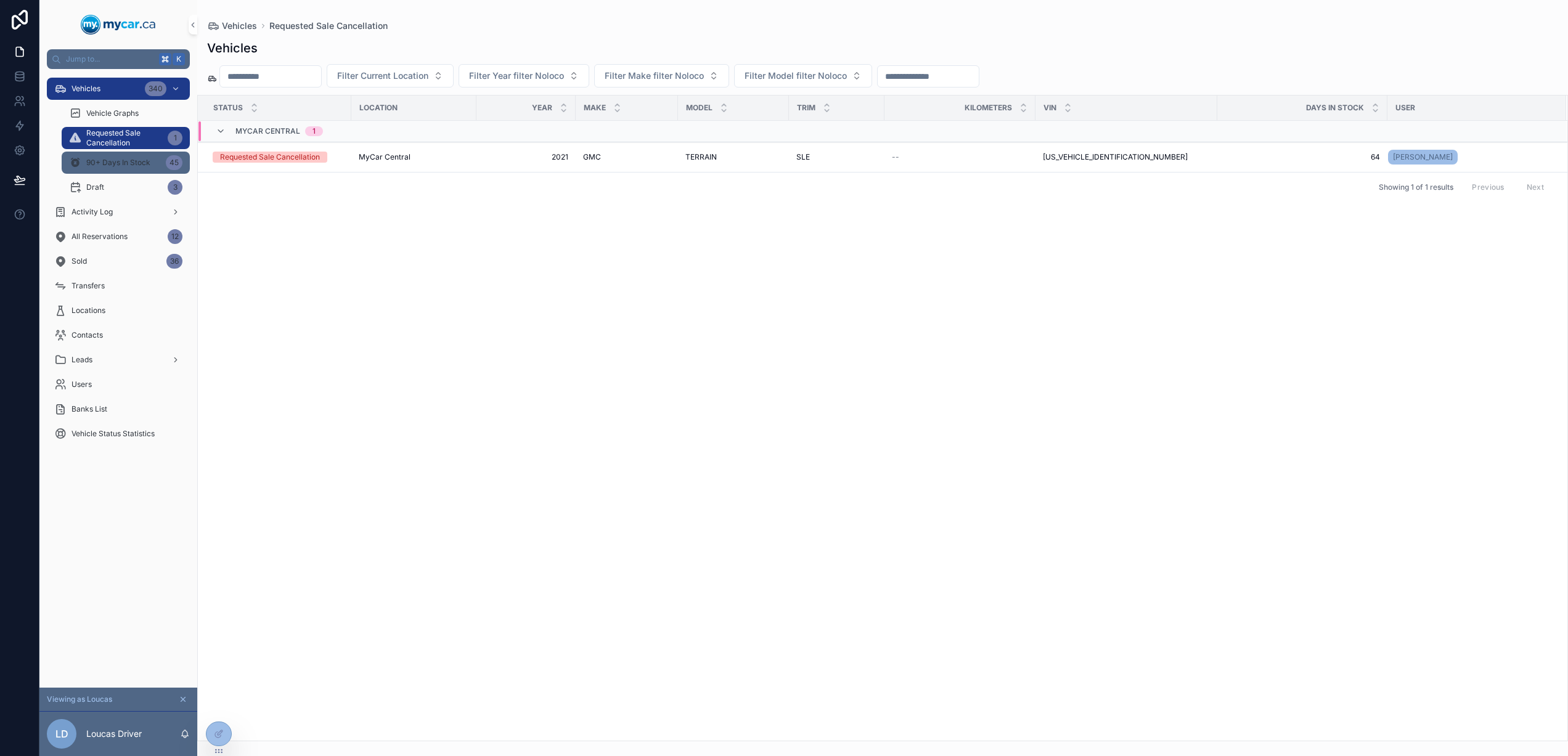
click at [98, 162] on span "90+ Days In Stock" at bounding box center [118, 162] width 64 height 10
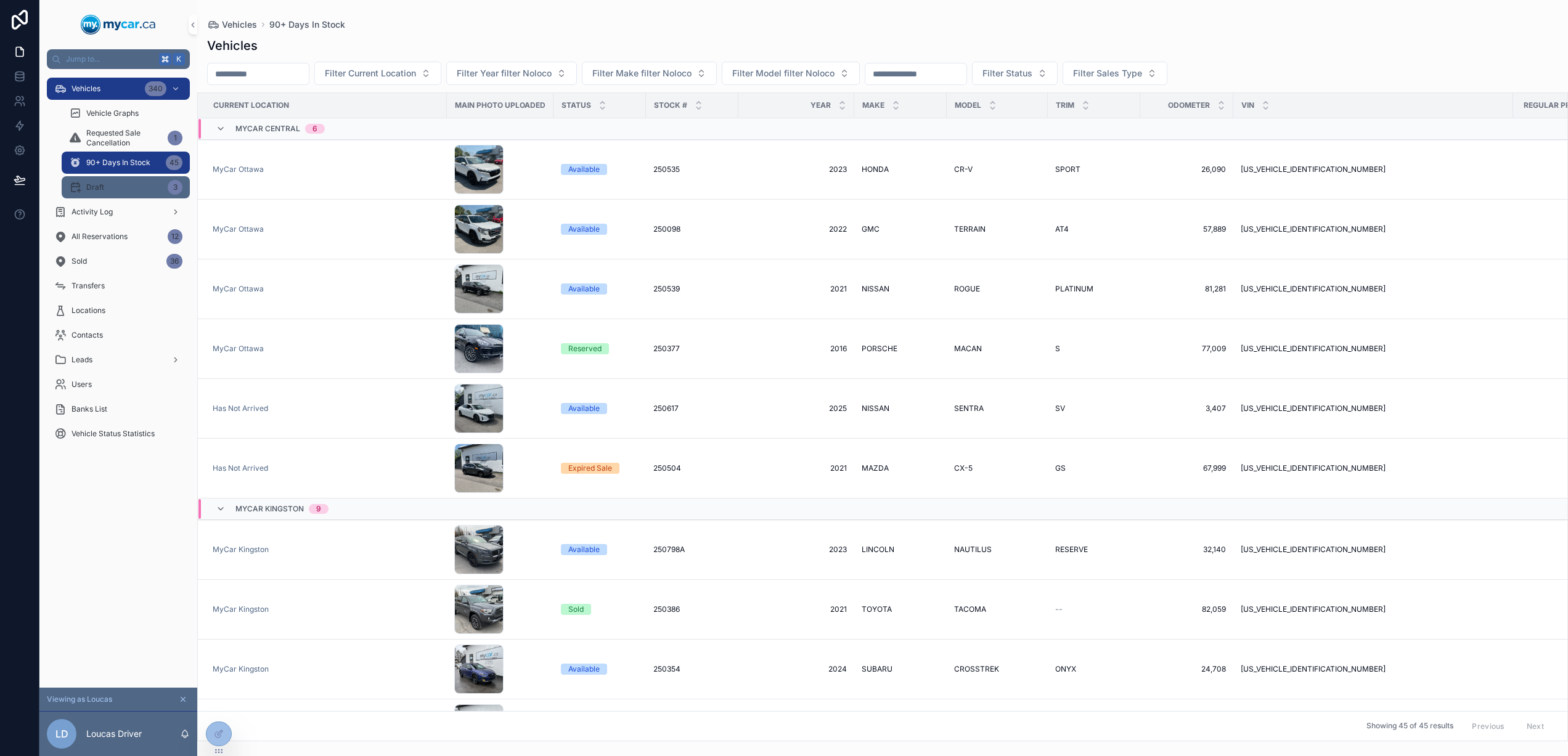
click at [101, 183] on span "Draft" at bounding box center [95, 187] width 18 height 10
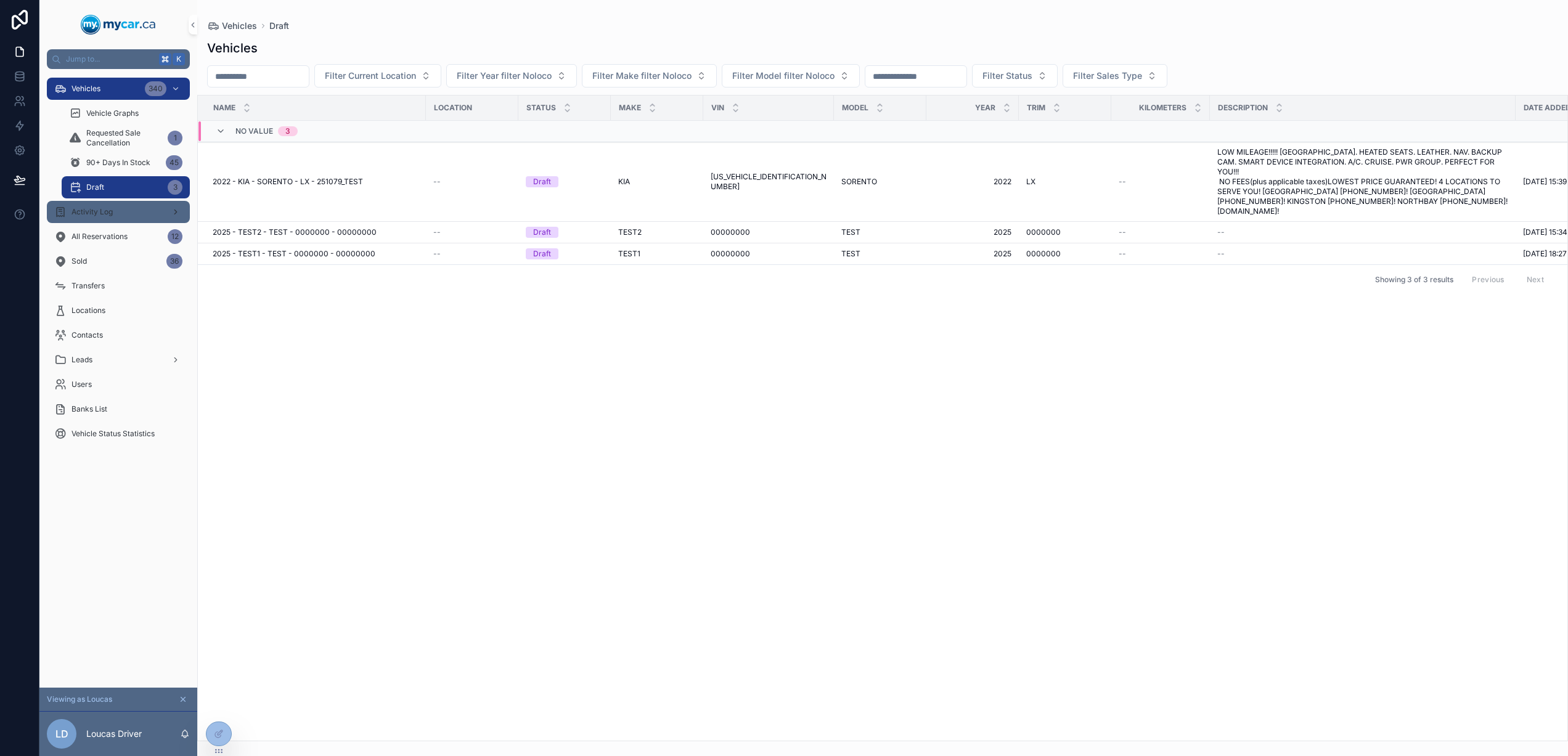
click at [102, 209] on span "Activity Log" at bounding box center [92, 212] width 41 height 10
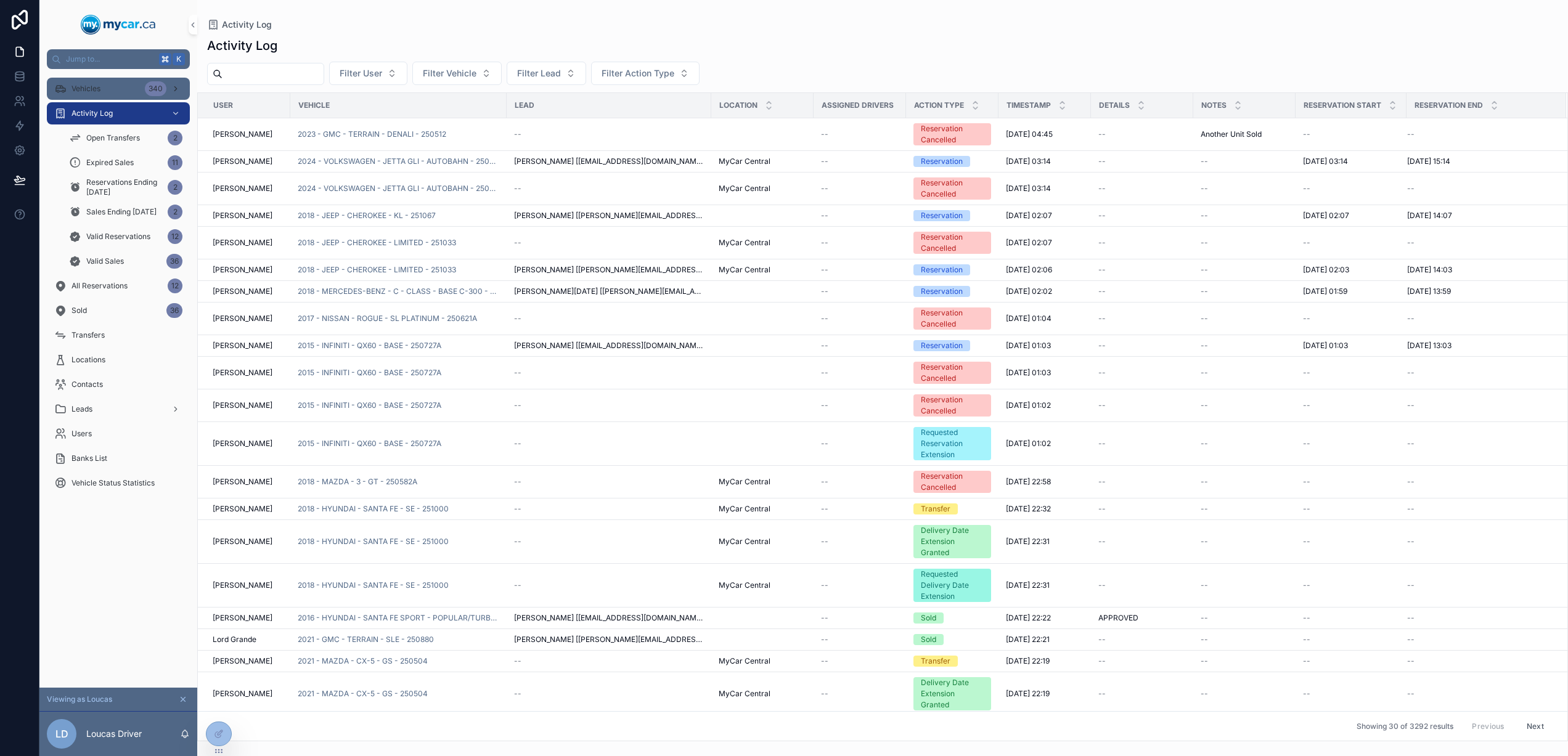
click at [111, 94] on div "Vehicles 340" at bounding box center [118, 88] width 128 height 20
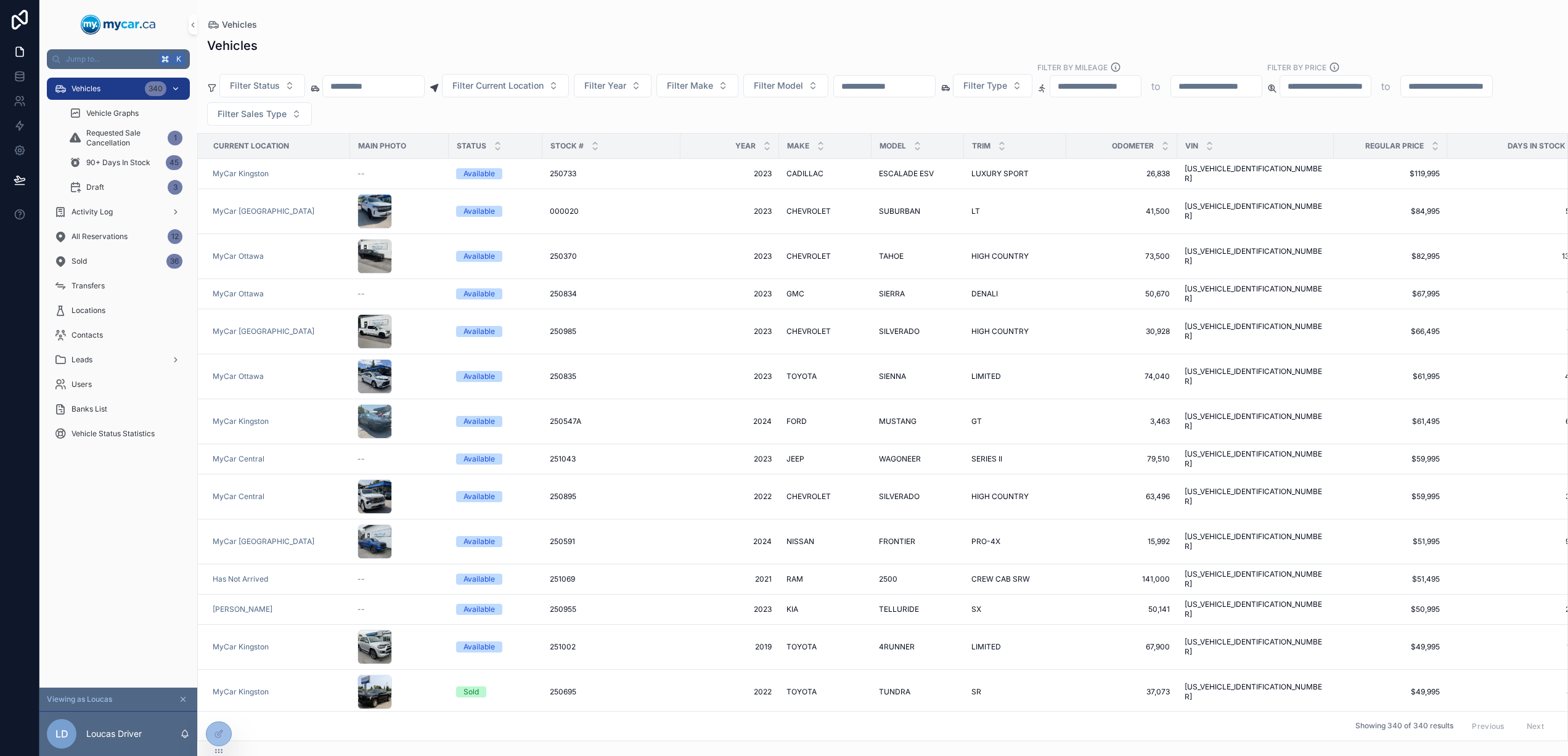
click at [178, 90] on icon "scrollable content" at bounding box center [175, 88] width 9 height 9
click at [163, 86] on div "340" at bounding box center [156, 89] width 22 height 15
click at [177, 88] on icon "scrollable content" at bounding box center [176, 89] width 4 height 3
click at [176, 90] on icon "scrollable content" at bounding box center [175, 88] width 9 height 9
